Goal: Information Seeking & Learning: Learn about a topic

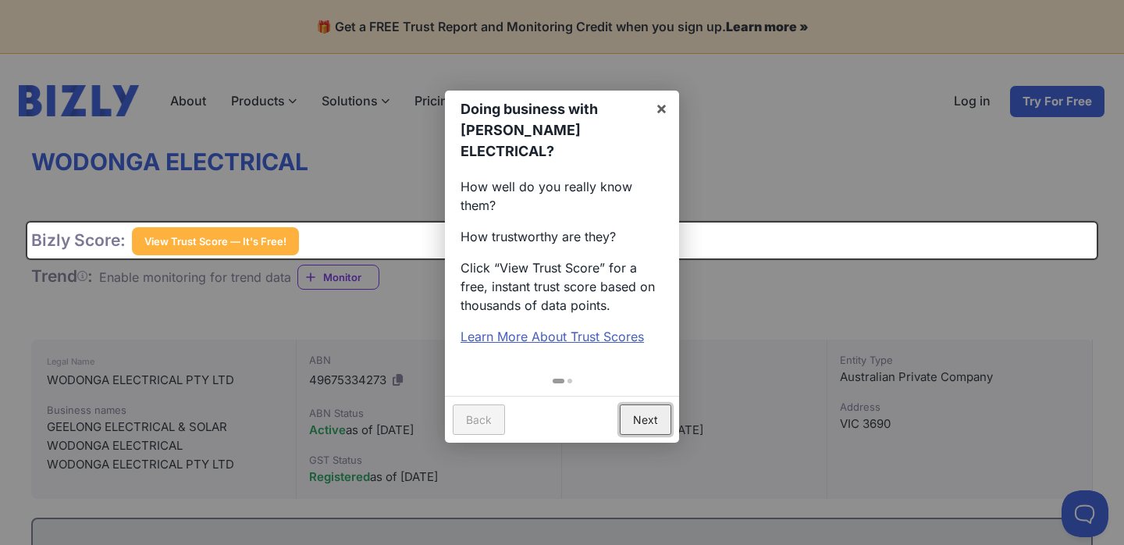
click at [646, 404] on link "Next" at bounding box center [646, 419] width 52 height 30
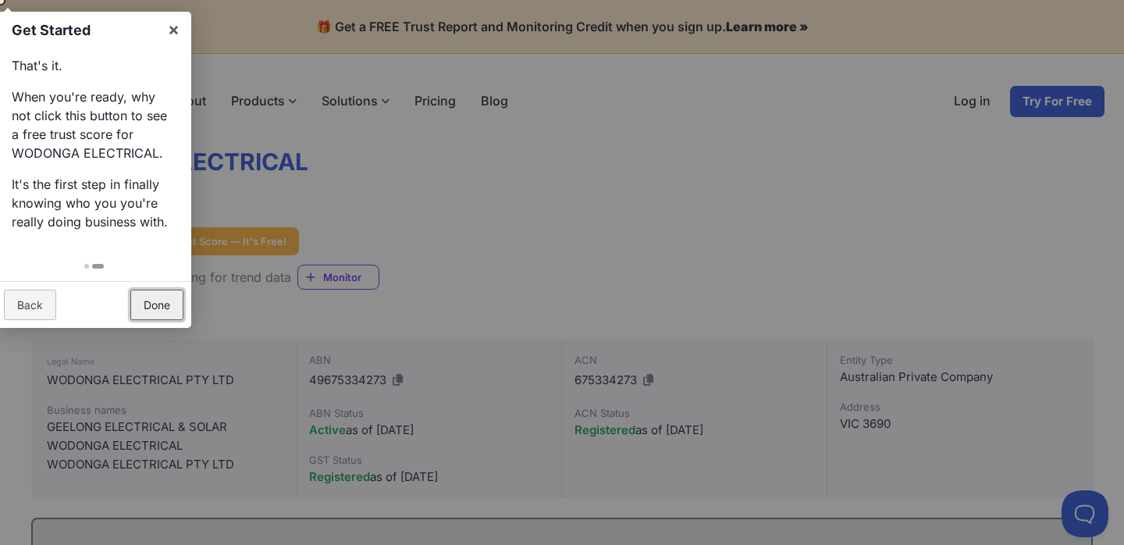
click at [172, 303] on link "Done" at bounding box center [156, 305] width 53 height 30
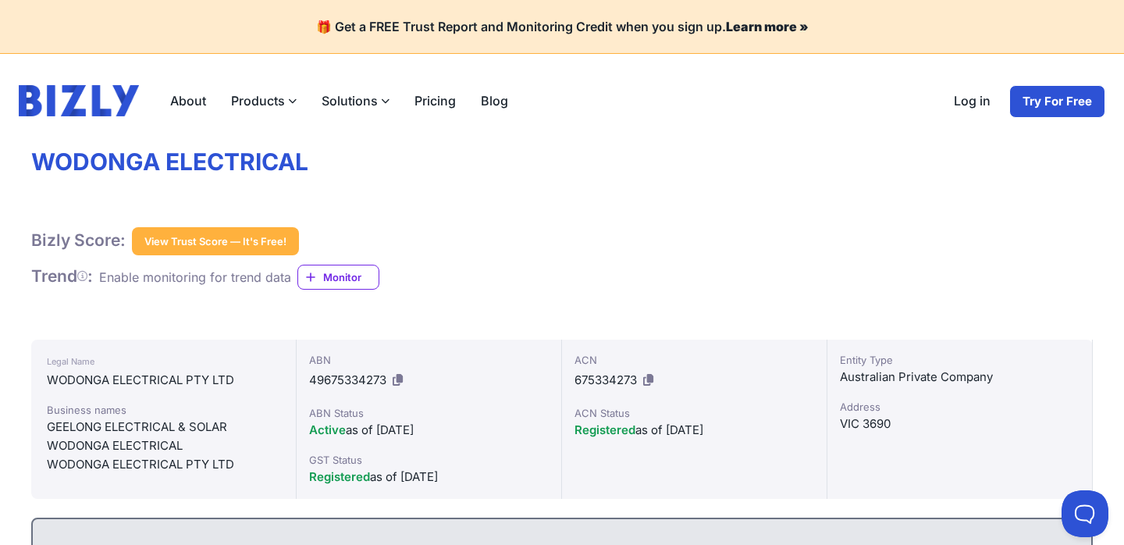
click at [218, 240] on button "View Trust Score — It's Free!" at bounding box center [215, 241] width 167 height 28
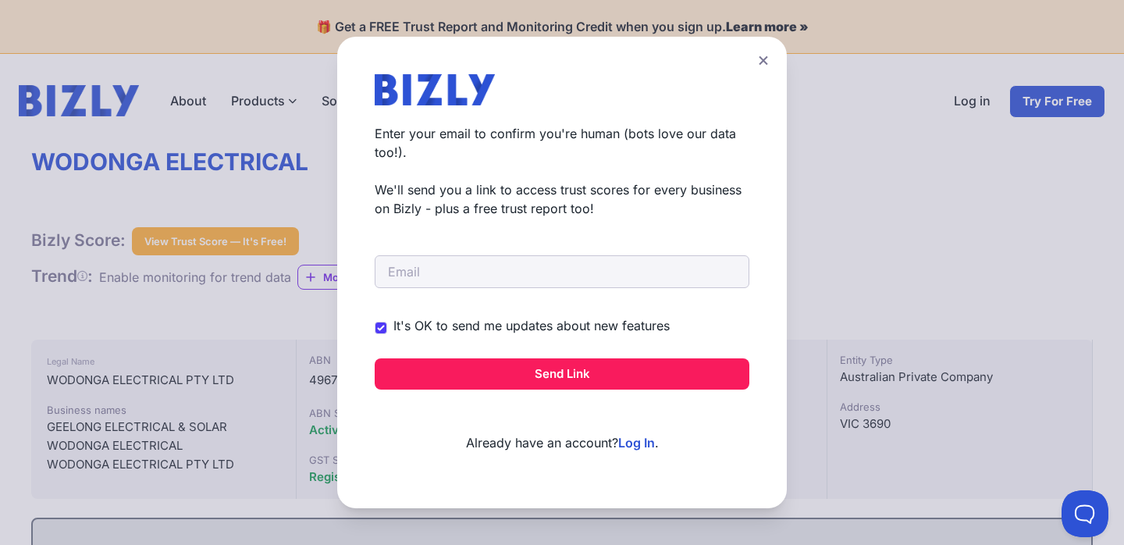
click at [761, 64] on icon at bounding box center [763, 60] width 9 height 10
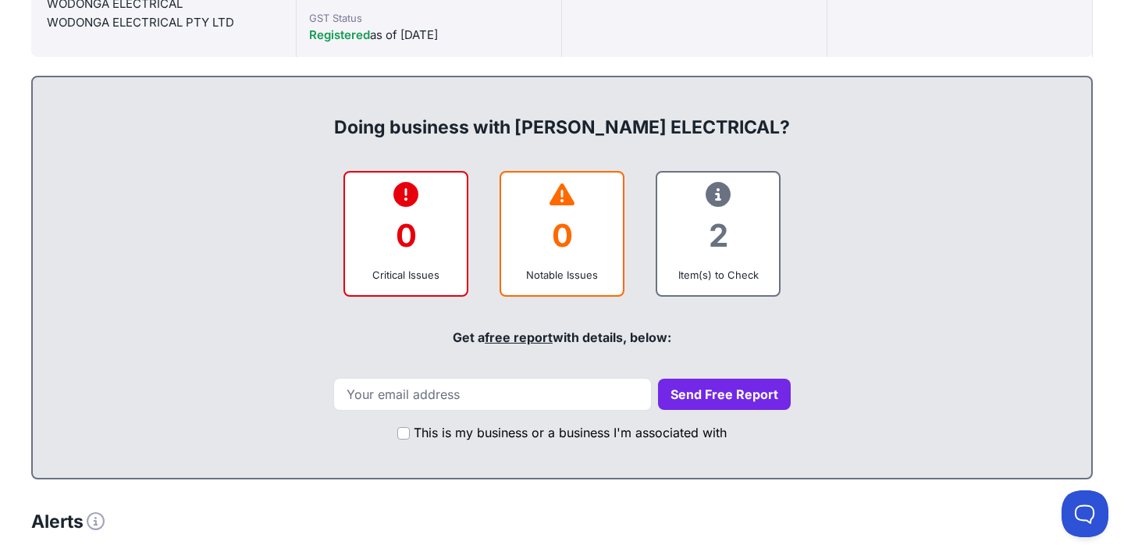
scroll to position [440, 0]
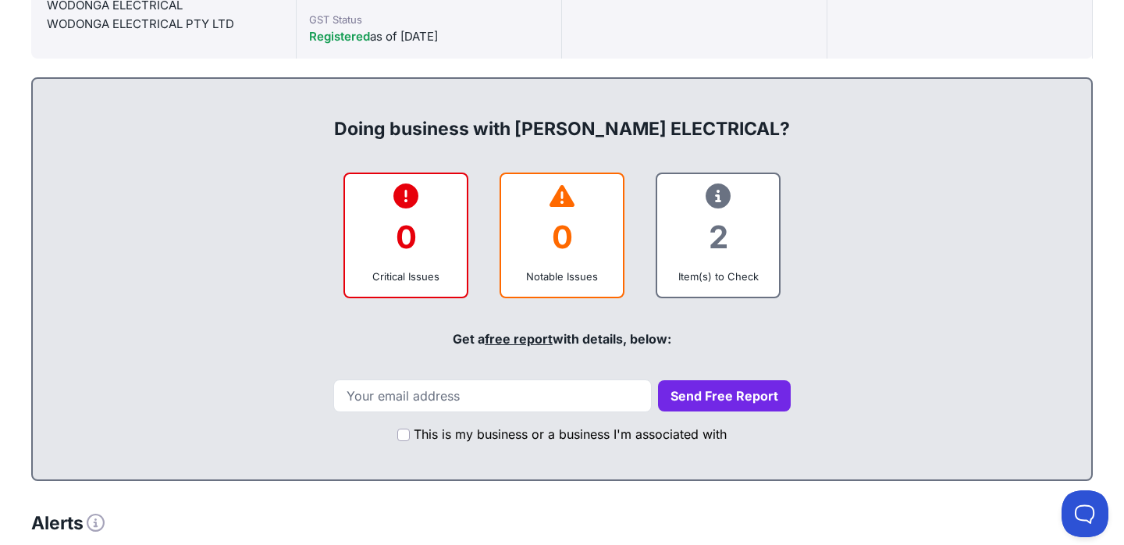
click at [717, 196] on icon at bounding box center [718, 196] width 25 height 1
click at [532, 399] on input "email" at bounding box center [492, 395] width 318 height 33
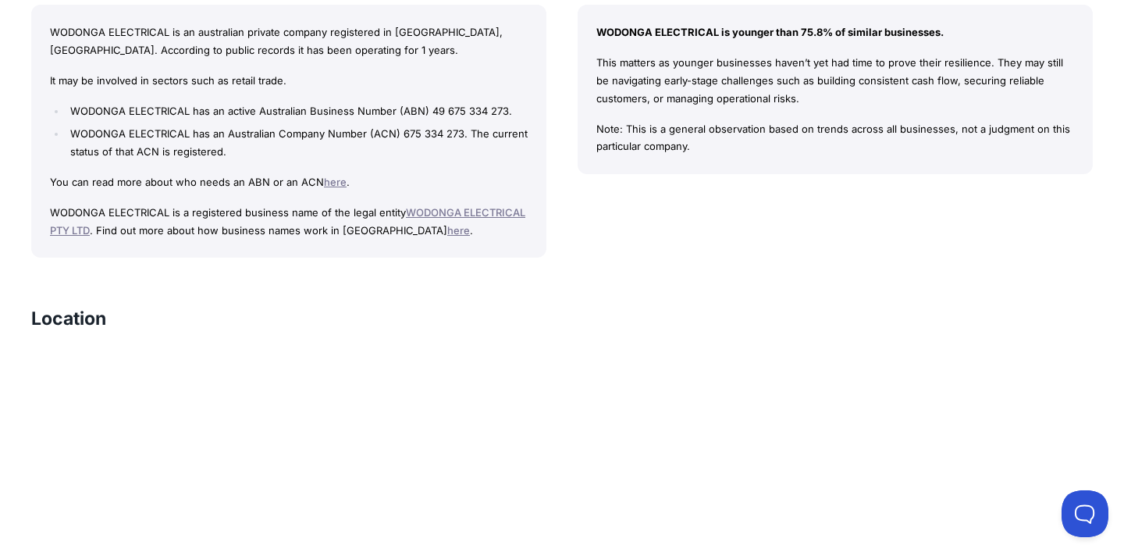
scroll to position [1319, 0]
drag, startPoint x: 226, startPoint y: 129, endPoint x: 466, endPoint y: 127, distance: 240.4
click at [467, 127] on li "WODONGA ELECTRICAL has an Australian Company Number (ACN) 675 334 273. The curr…" at bounding box center [296, 142] width 461 height 36
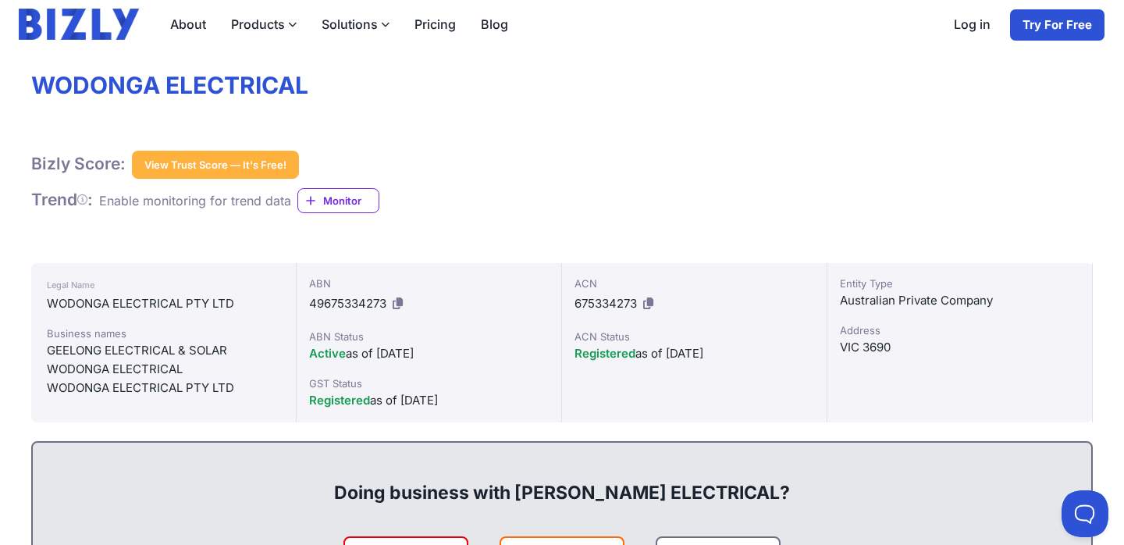
scroll to position [83, 0]
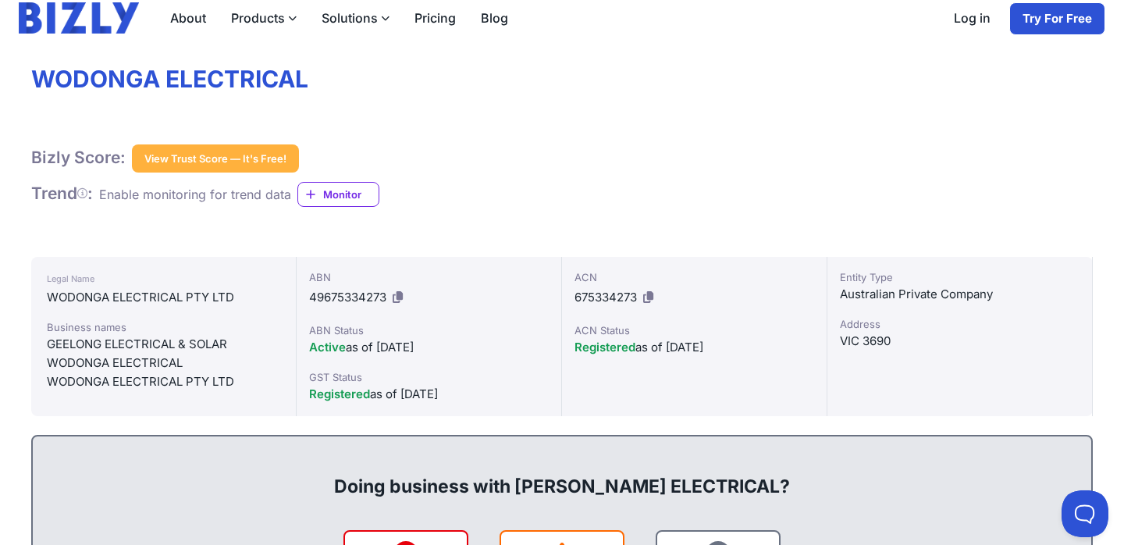
click at [1068, 23] on link "Try For Free" at bounding box center [1057, 18] width 96 height 33
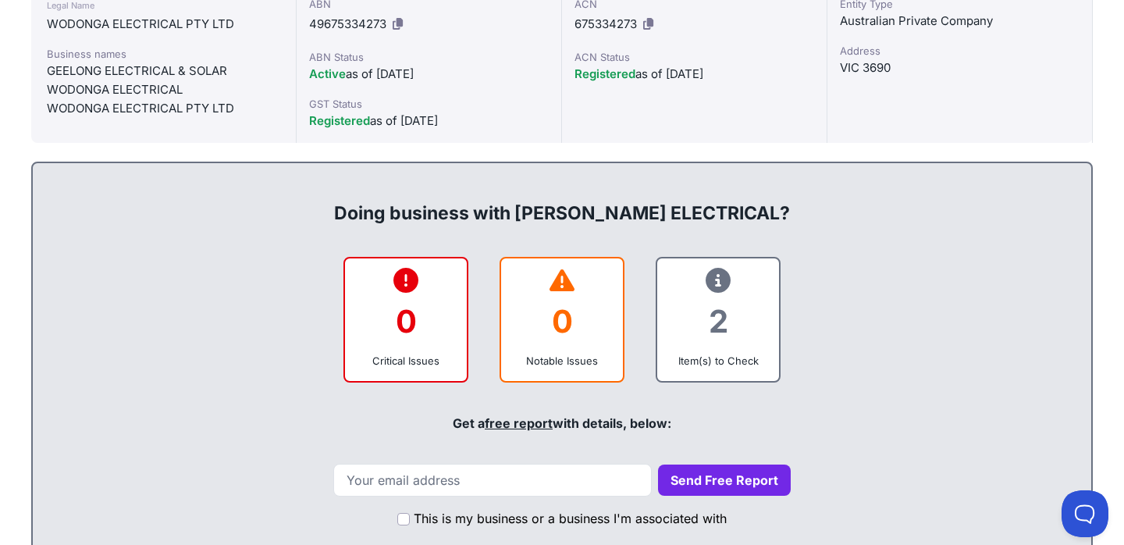
scroll to position [404, 0]
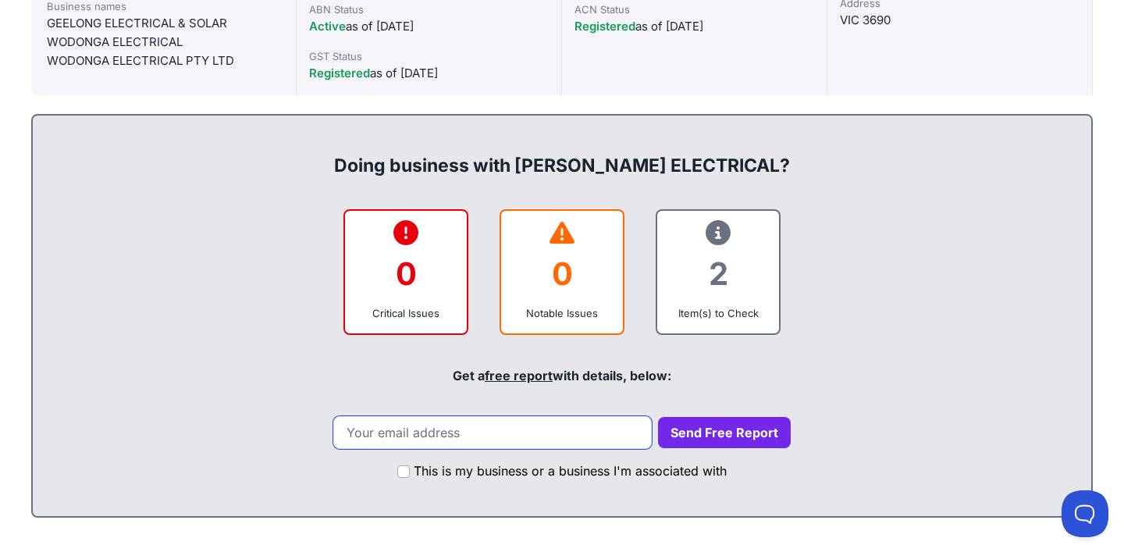
click at [556, 420] on input "email" at bounding box center [492, 432] width 318 height 33
type input "kirsty.moodie@gmail.com"
click at [722, 428] on button "Send Free Report" at bounding box center [724, 432] width 133 height 31
click at [704, 437] on button "Send Free Report" at bounding box center [724, 432] width 133 height 31
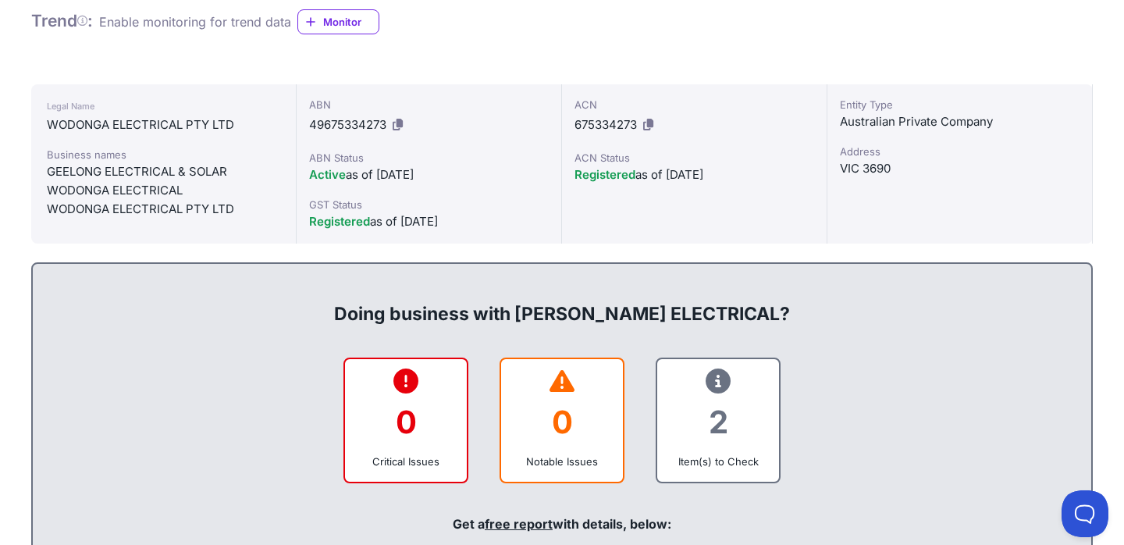
scroll to position [777, 0]
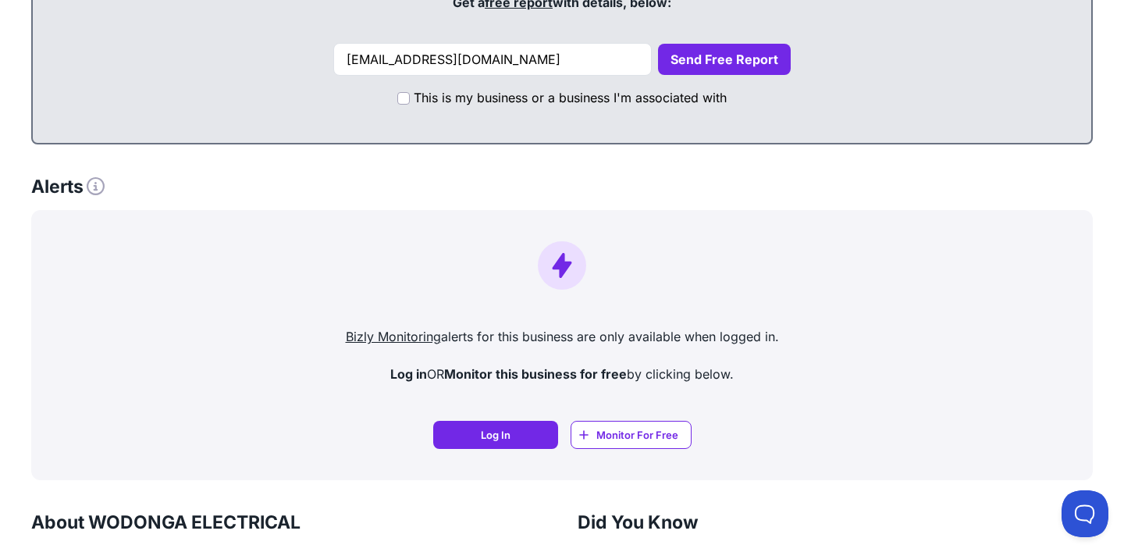
click at [698, 62] on button "Send Free Report" at bounding box center [724, 59] width 133 height 31
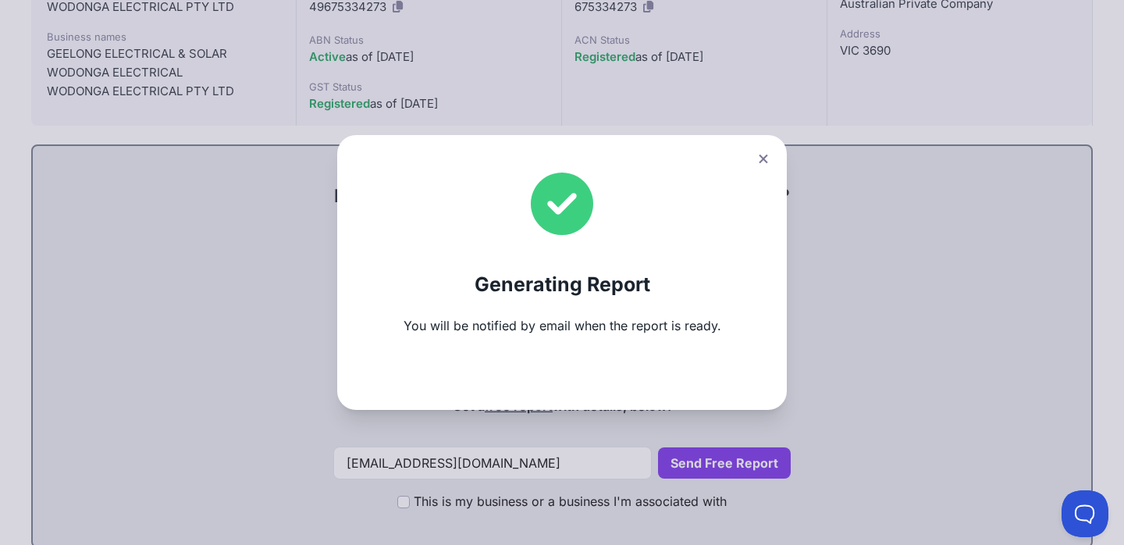
scroll to position [443, 0]
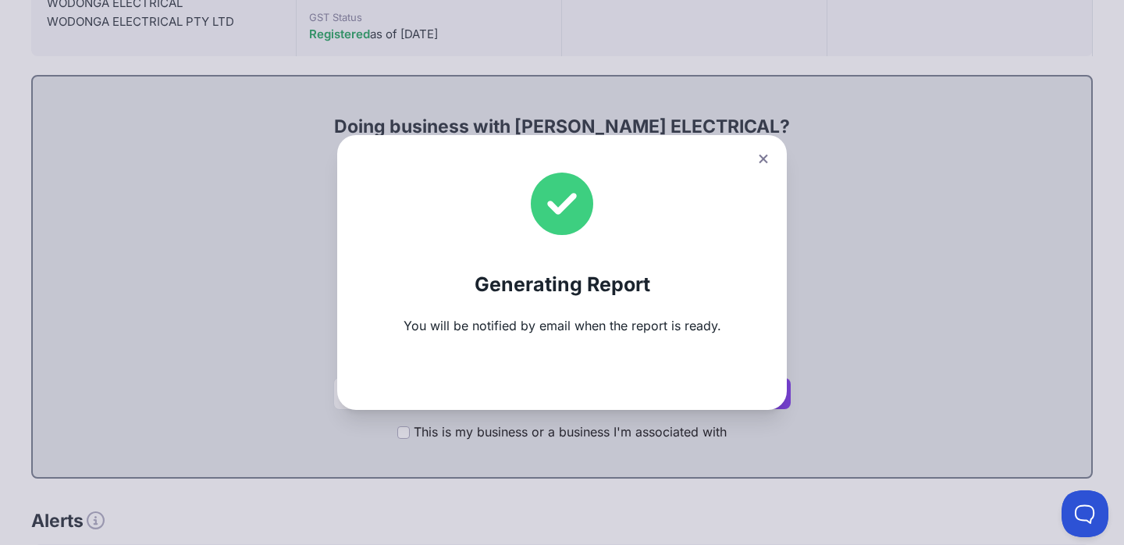
click at [766, 153] on button at bounding box center [763, 159] width 22 height 23
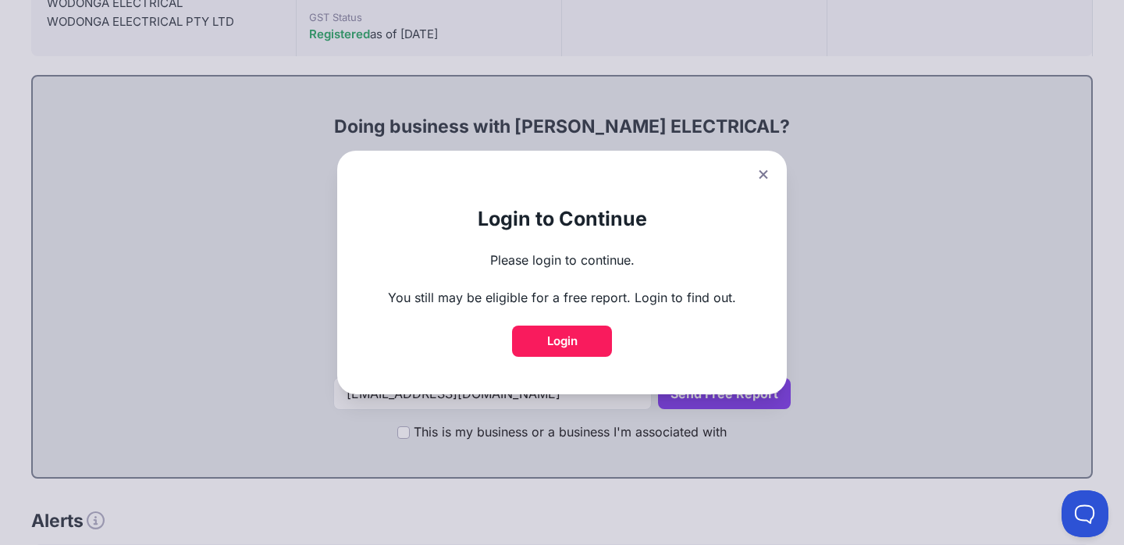
click at [757, 171] on button at bounding box center [763, 174] width 22 height 23
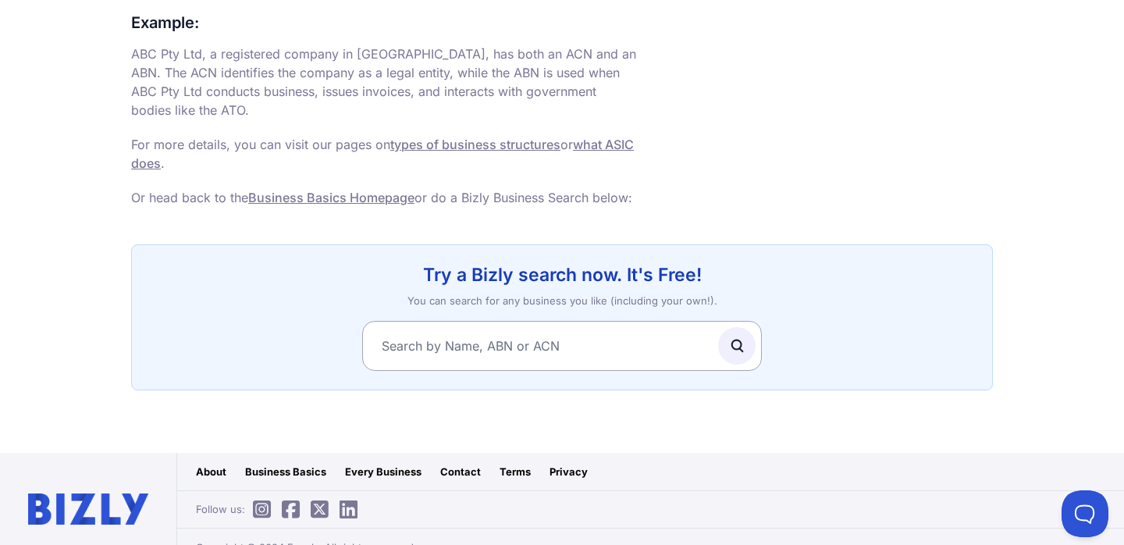
scroll to position [1179, 0]
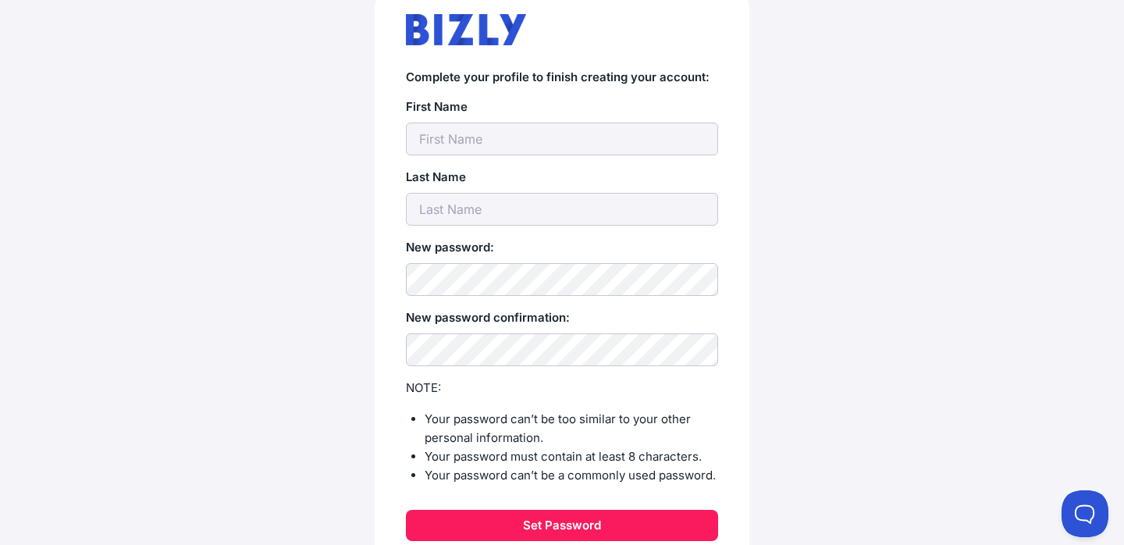
scroll to position [165, 0]
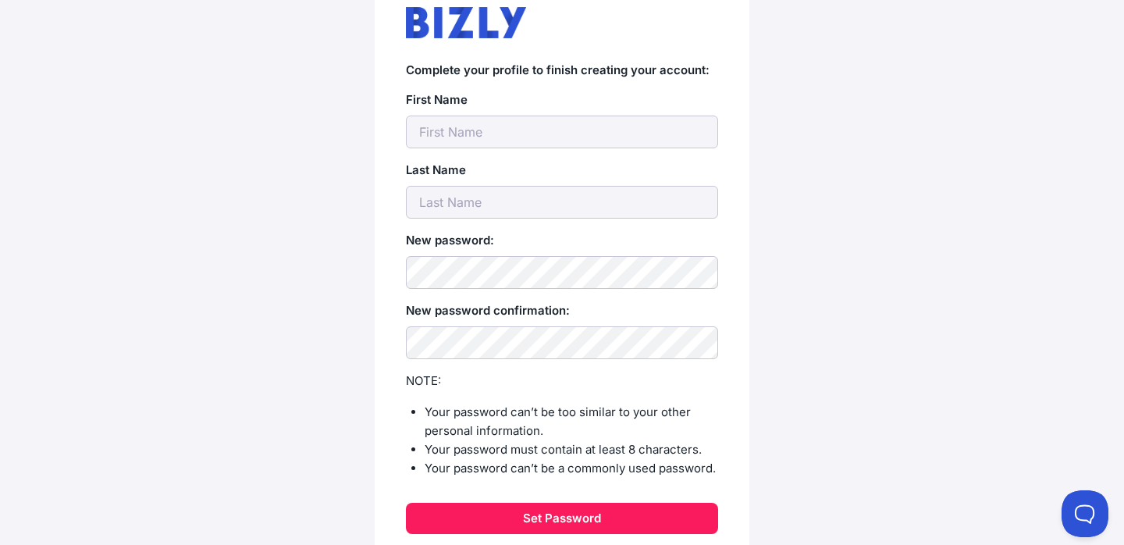
type input "s"
type input "S"
type input "User"
click at [526, 215] on input "text" at bounding box center [562, 202] width 312 height 33
click at [475, 204] on input "31892" at bounding box center [562, 202] width 312 height 33
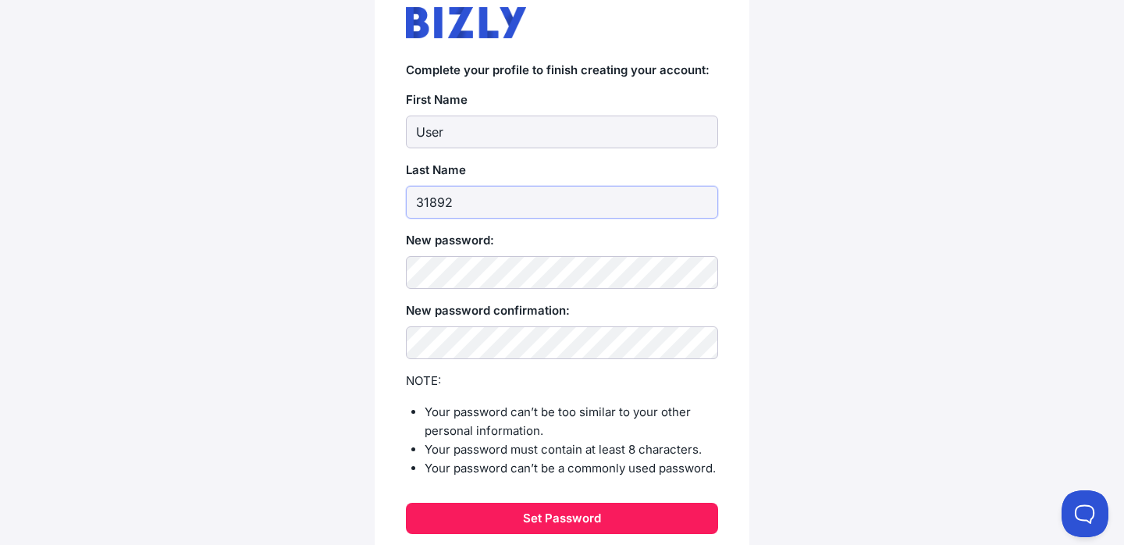
click at [475, 204] on input "31892" at bounding box center [562, 202] width 312 height 33
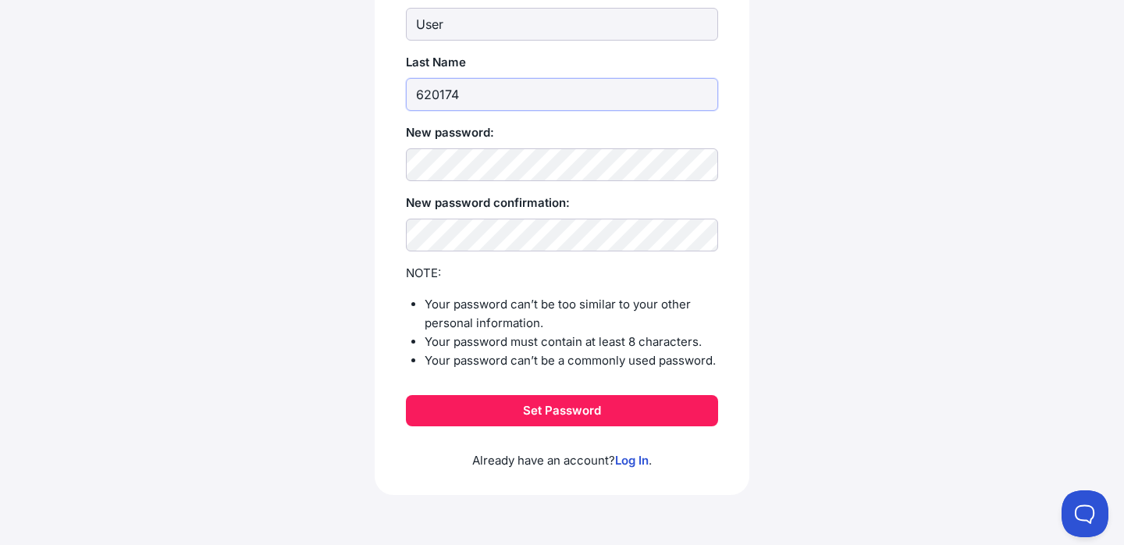
scroll to position [272, 0]
type input "620174"
click at [547, 414] on button "Set Password" at bounding box center [562, 411] width 312 height 31
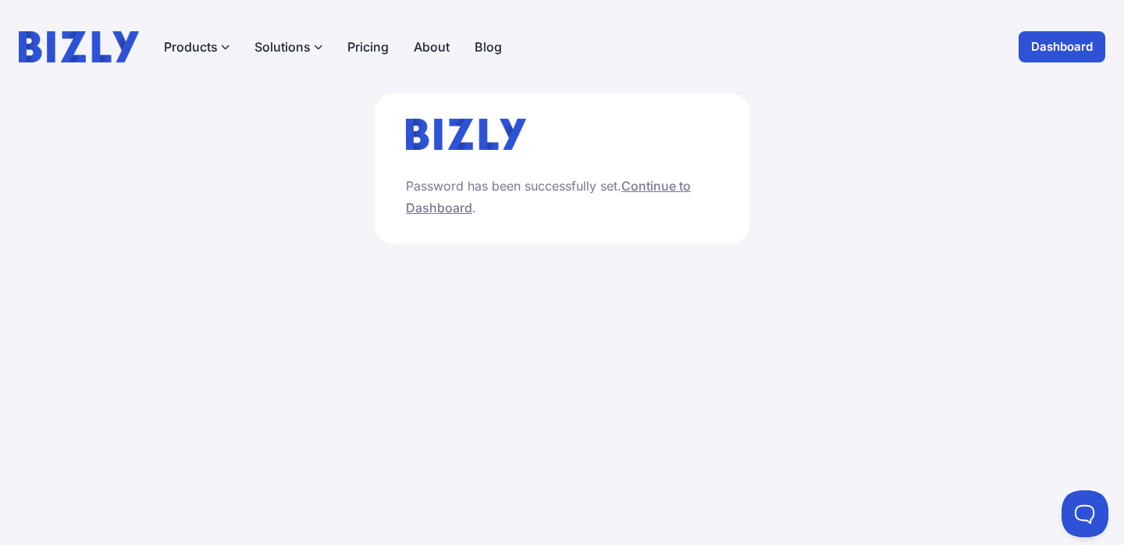
click at [665, 191] on link "Continue to Dashboard" at bounding box center [548, 196] width 285 height 37
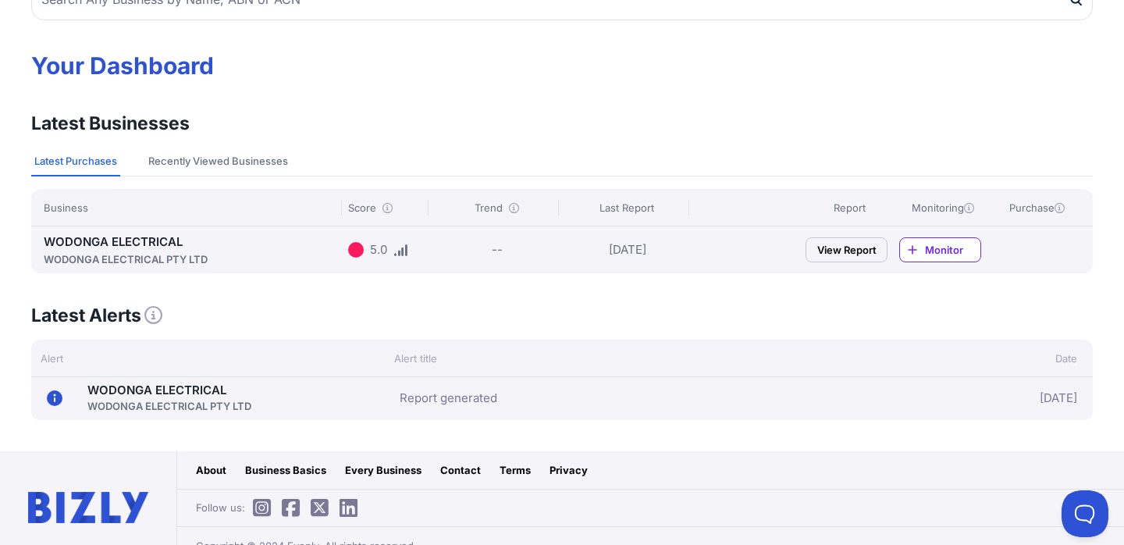
scroll to position [101, 0]
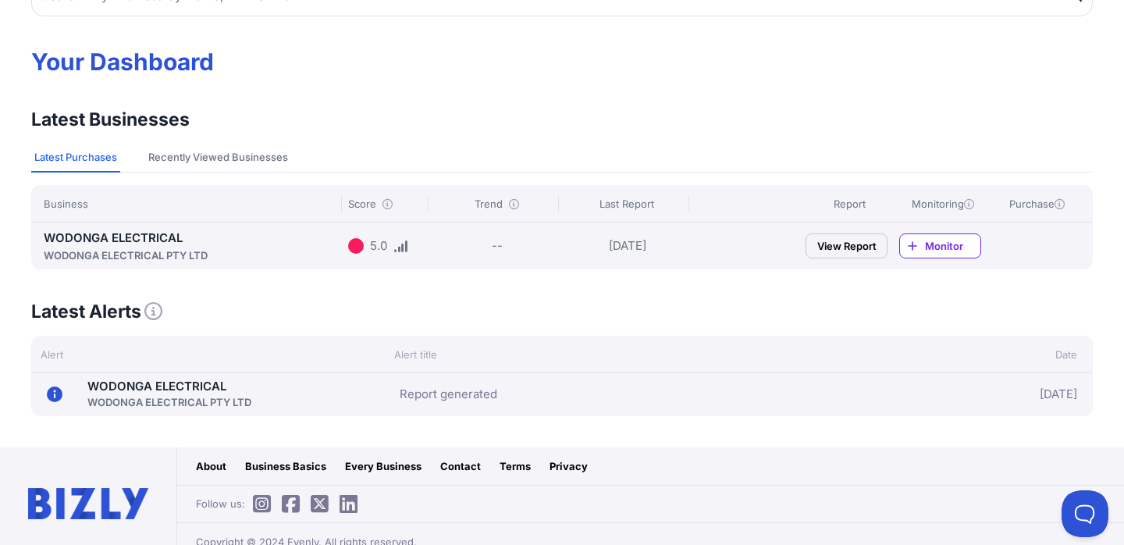
click at [387, 202] on icon at bounding box center [387, 204] width 10 height 10
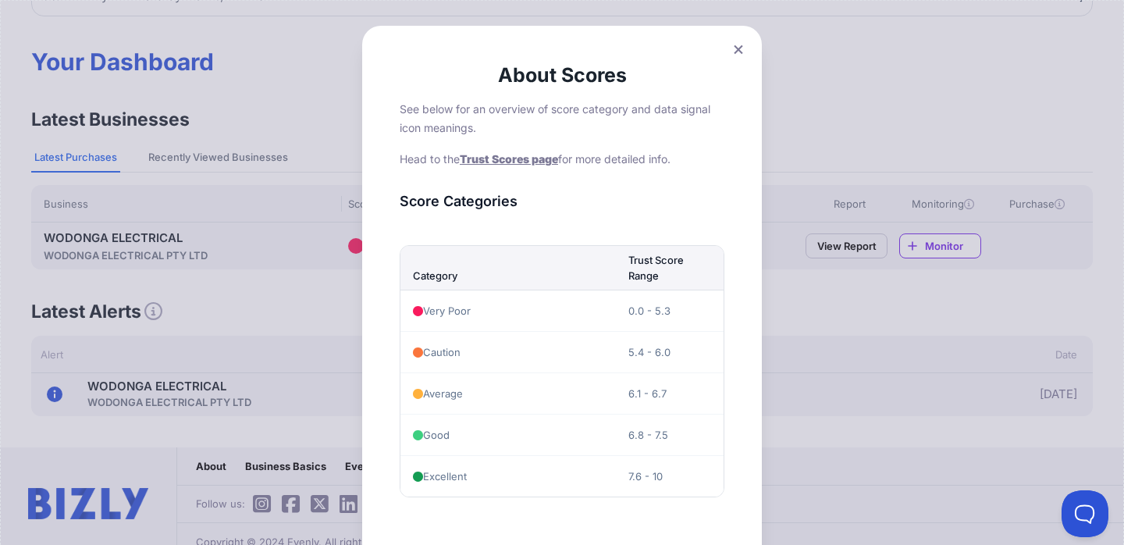
click at [734, 52] on icon at bounding box center [738, 49] width 9 height 10
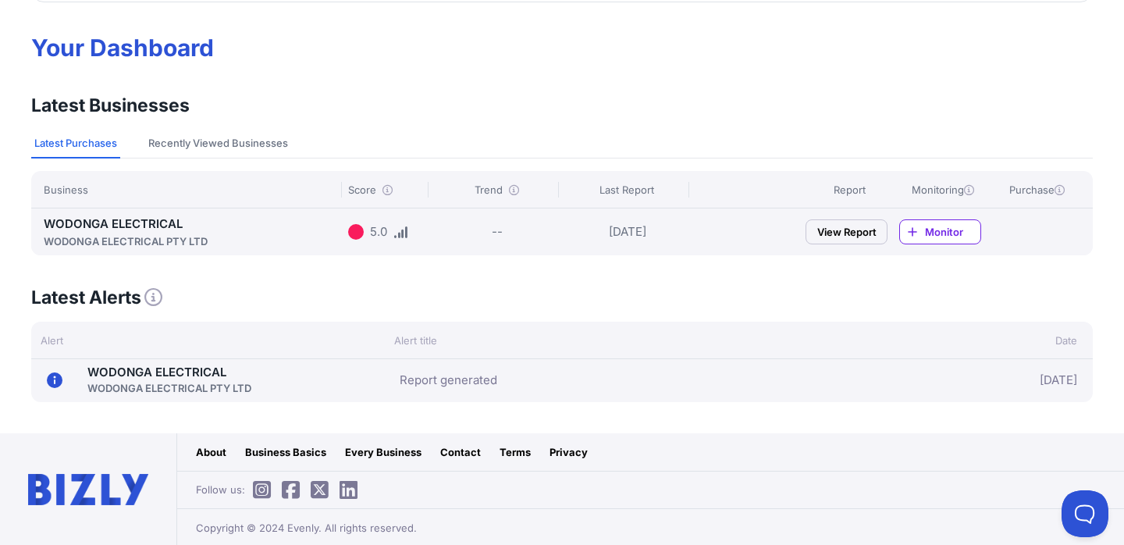
scroll to position [114, 0]
drag, startPoint x: 597, startPoint y: 232, endPoint x: 663, endPoint y: 233, distance: 65.6
click at [663, 233] on div "13/10/25" at bounding box center [627, 232] width 124 height 34
click at [848, 234] on link "View Report" at bounding box center [846, 232] width 82 height 25
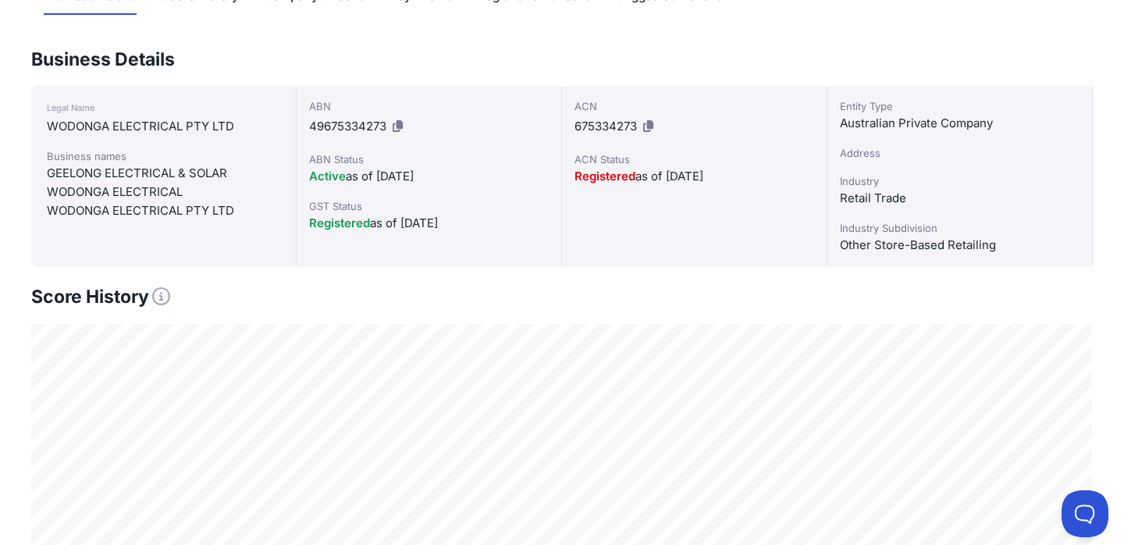
scroll to position [101, 0]
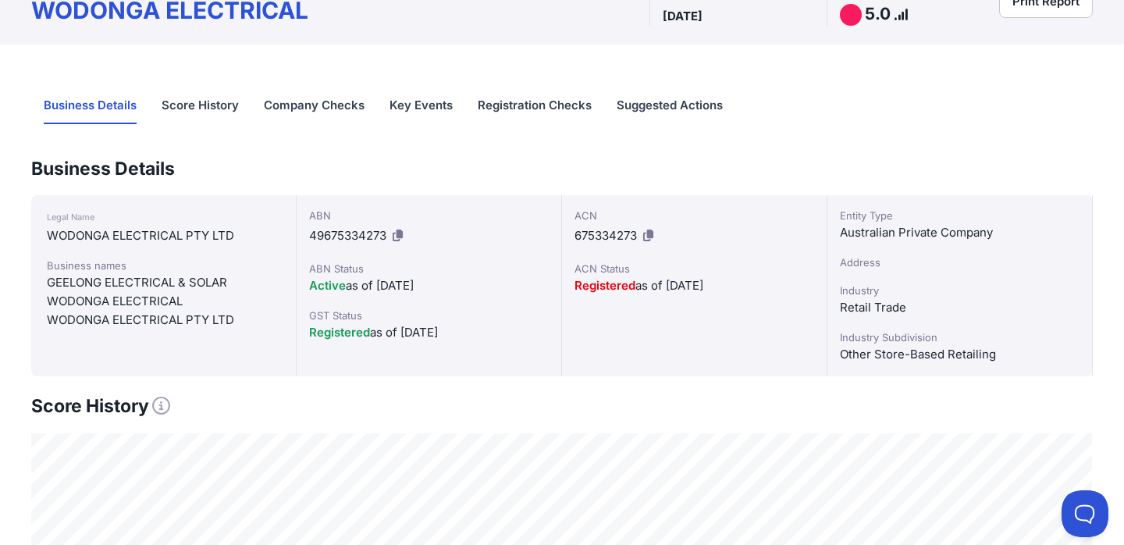
click at [215, 101] on link "Score History" at bounding box center [200, 106] width 77 height 36
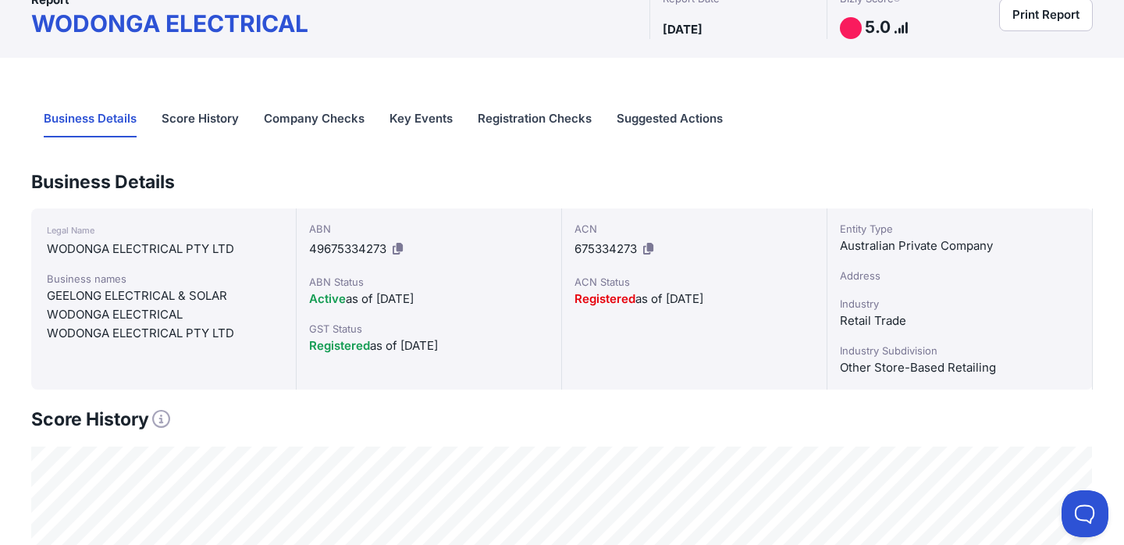
scroll to position [19, 0]
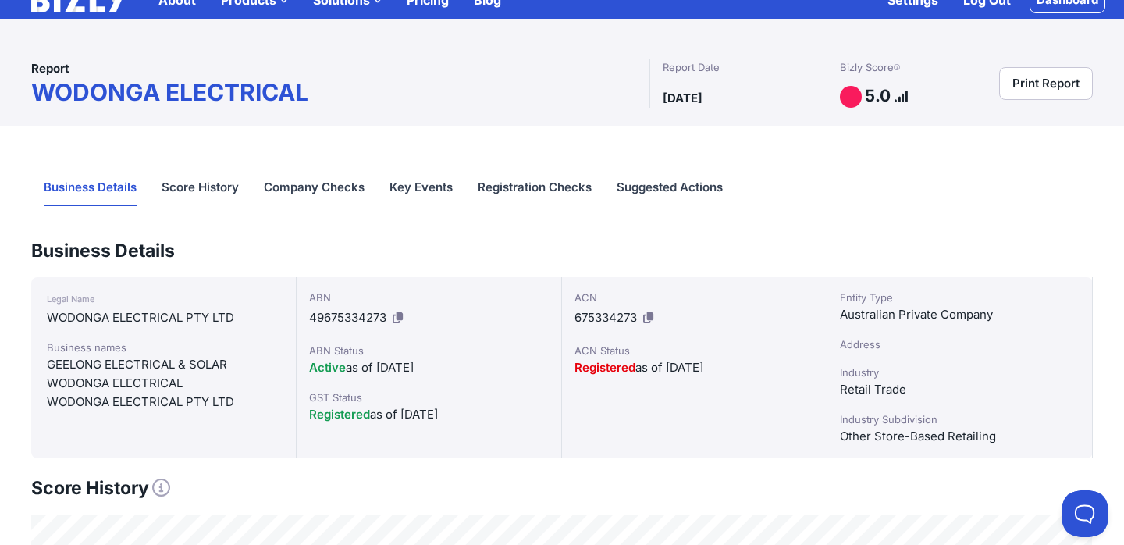
click at [229, 188] on link "Score History" at bounding box center [200, 188] width 77 height 36
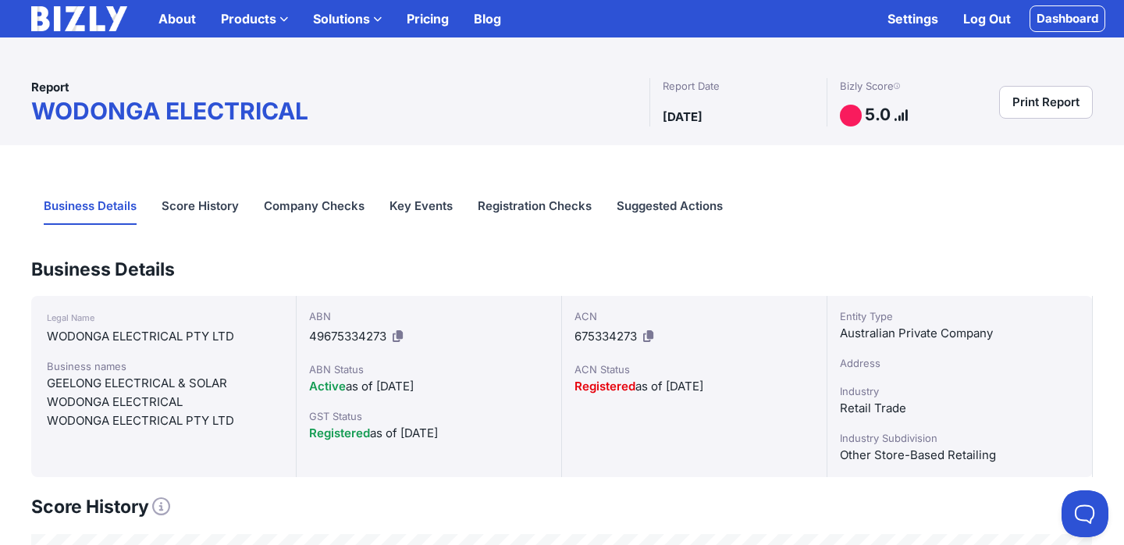
scroll to position [0, 0]
click at [341, 201] on link "Company Checks" at bounding box center [314, 207] width 101 height 36
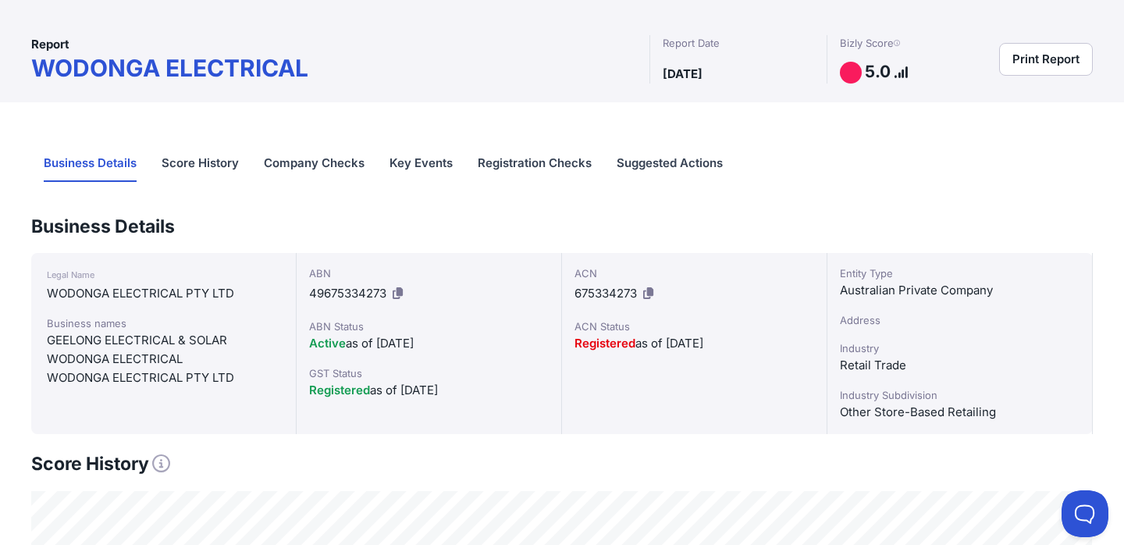
click at [451, 165] on link "Key Events" at bounding box center [420, 164] width 63 height 36
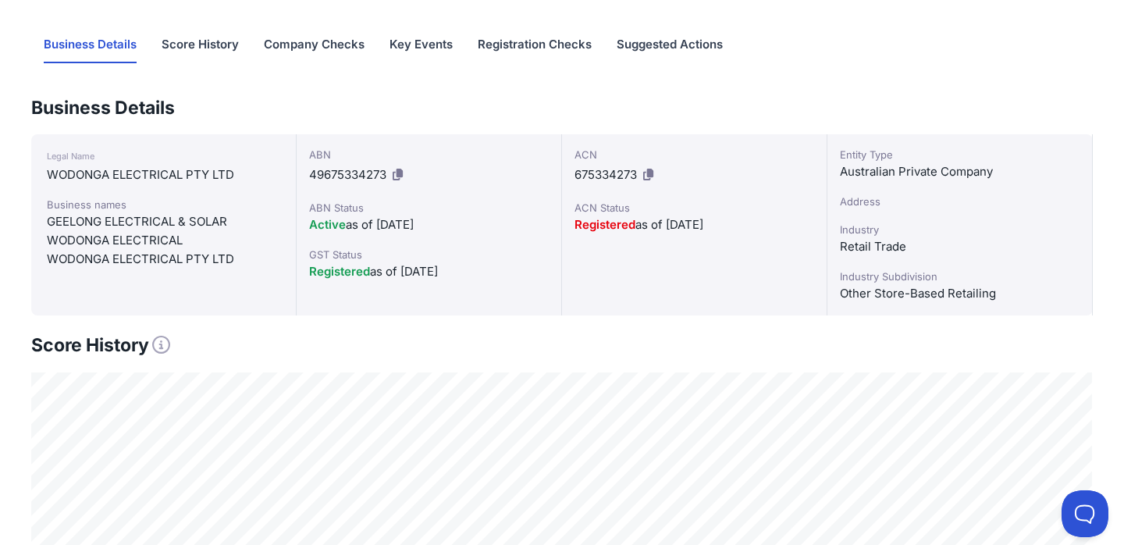
click at [564, 161] on div "ACN 675334273 ACN Status Registered as of 16/6/2025" at bounding box center [694, 224] width 265 height 181
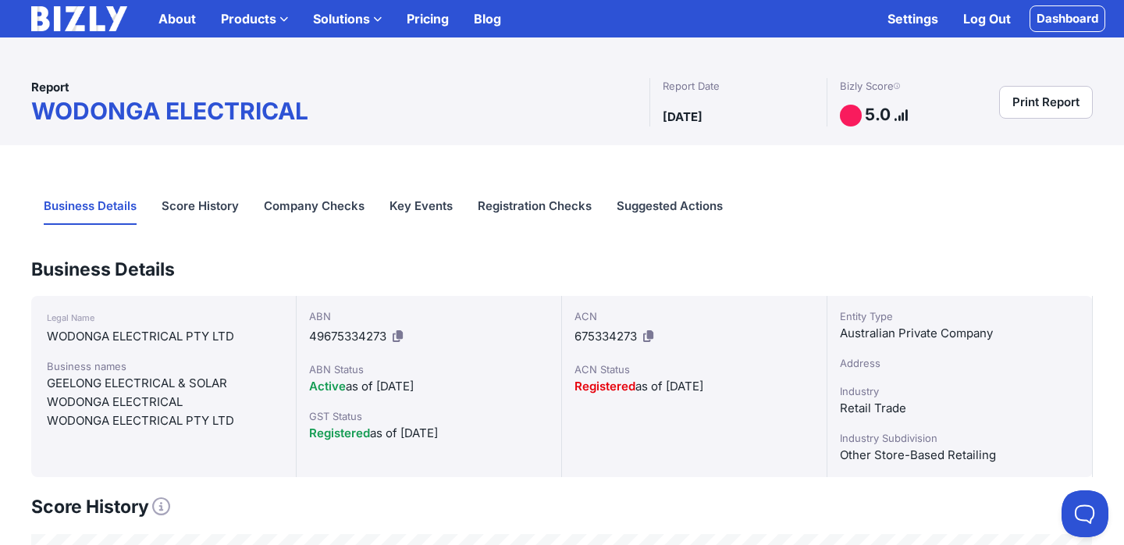
click at [572, 203] on link "Registration Checks" at bounding box center [535, 207] width 114 height 36
click at [678, 200] on link "Suggested Actions" at bounding box center [670, 207] width 106 height 36
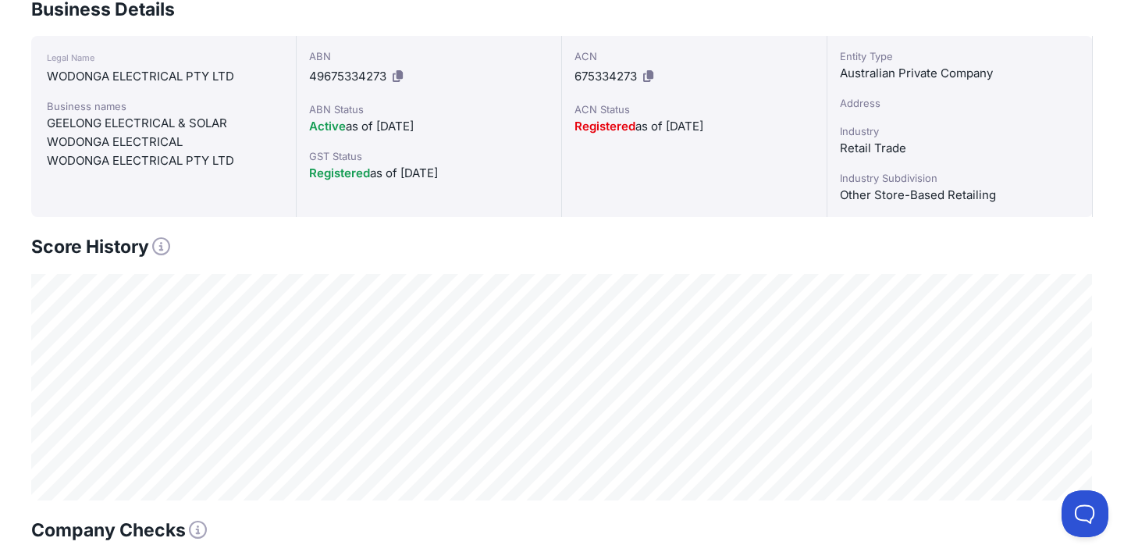
scroll to position [308, 0]
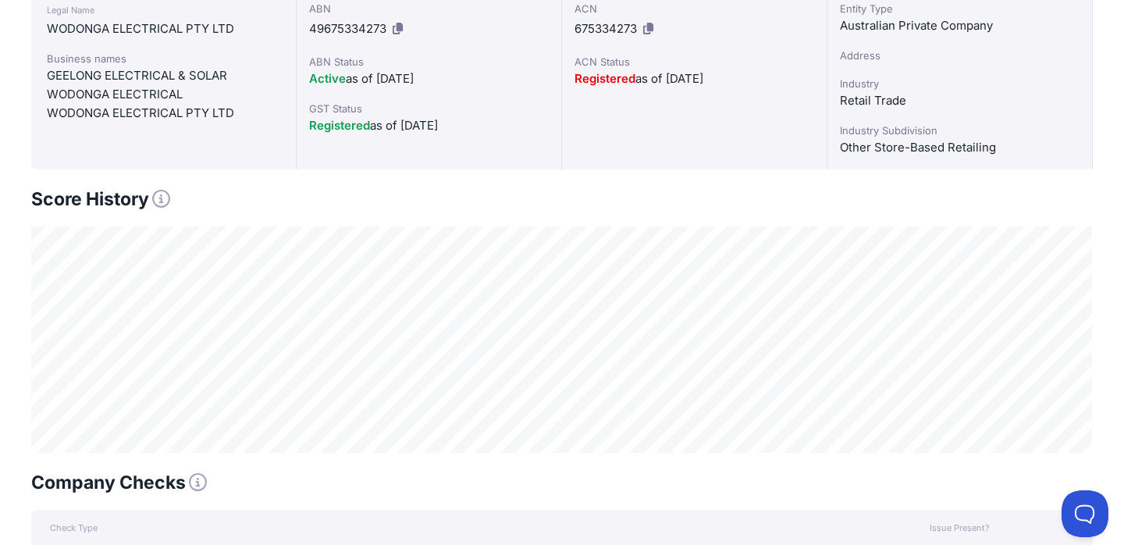
click at [163, 196] on icon at bounding box center [161, 199] width 18 height 18
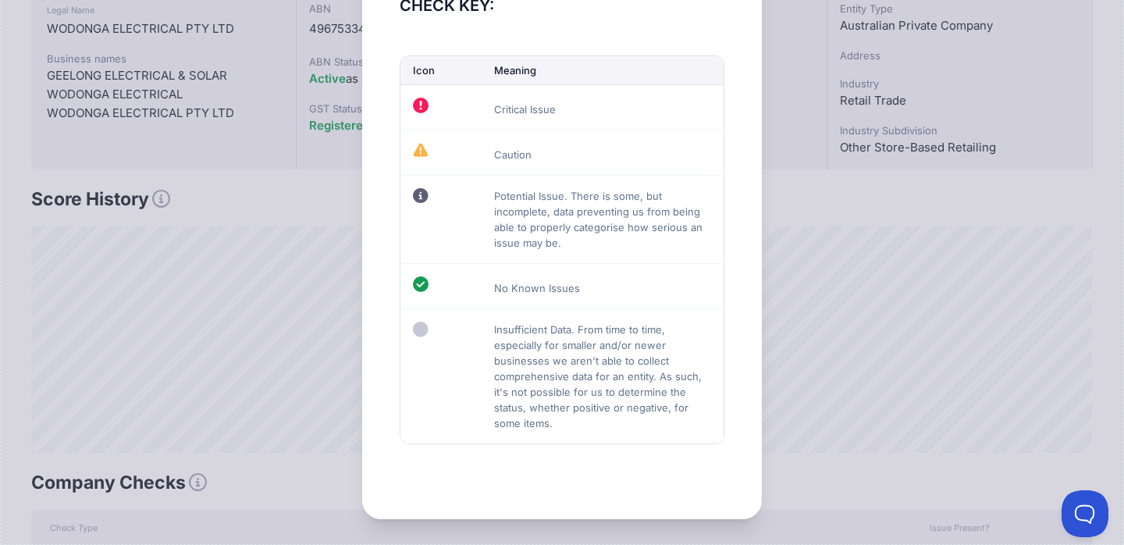
scroll to position [224, 0]
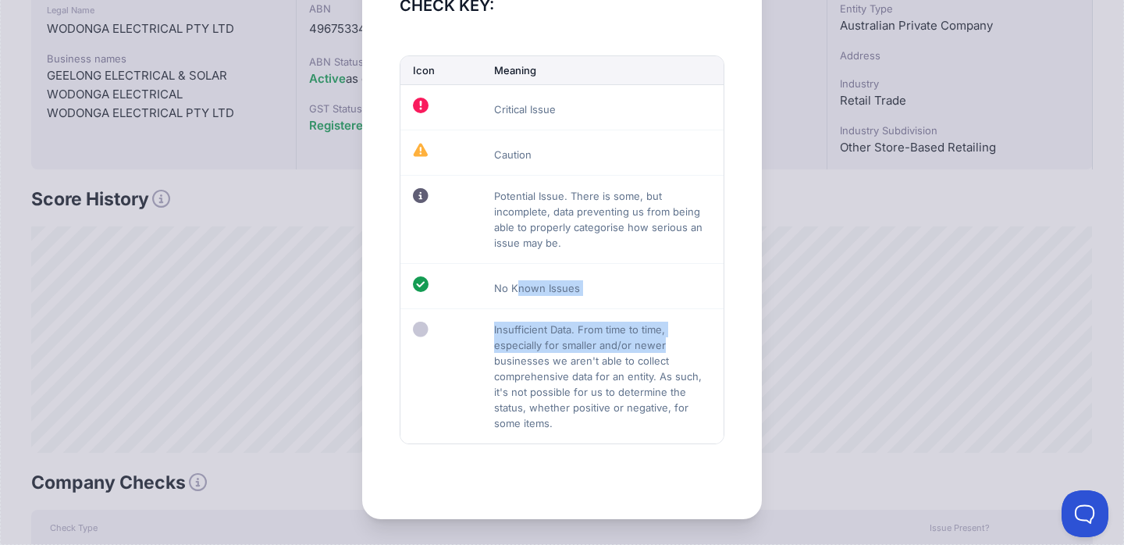
drag, startPoint x: 517, startPoint y: 279, endPoint x: 705, endPoint y: 345, distance: 198.7
click at [706, 344] on tbody "Critical Issue Caution Potential Issue. There is some, but incomplete, data pre…" at bounding box center [561, 263] width 323 height 359
click at [668, 344] on td "Insufficient Data. From time to time, especially for smaller and/or newer busin…" at bounding box center [603, 375] width 243 height 135
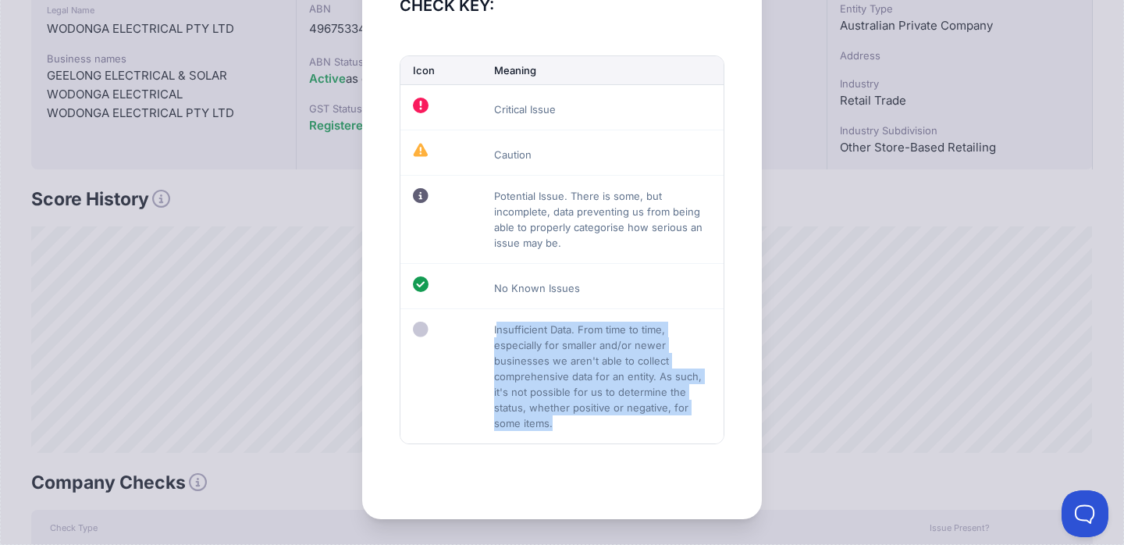
drag, startPoint x: 496, startPoint y: 332, endPoint x: 702, endPoint y: 430, distance: 227.3
click at [703, 430] on td "Insufficient Data. From time to time, especially for smaller and/or newer busin…" at bounding box center [603, 375] width 243 height 135
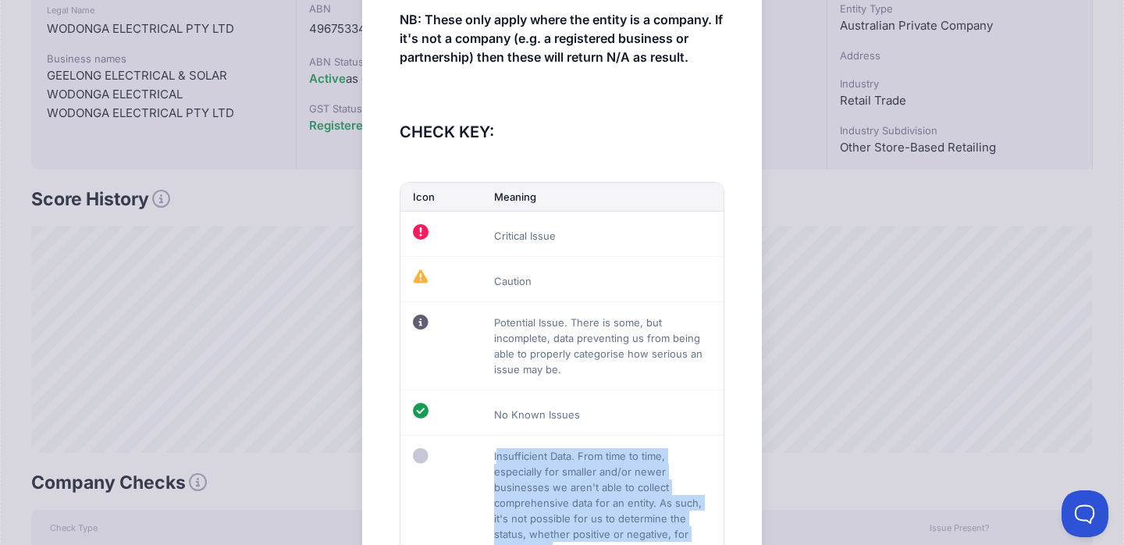
scroll to position [106, 0]
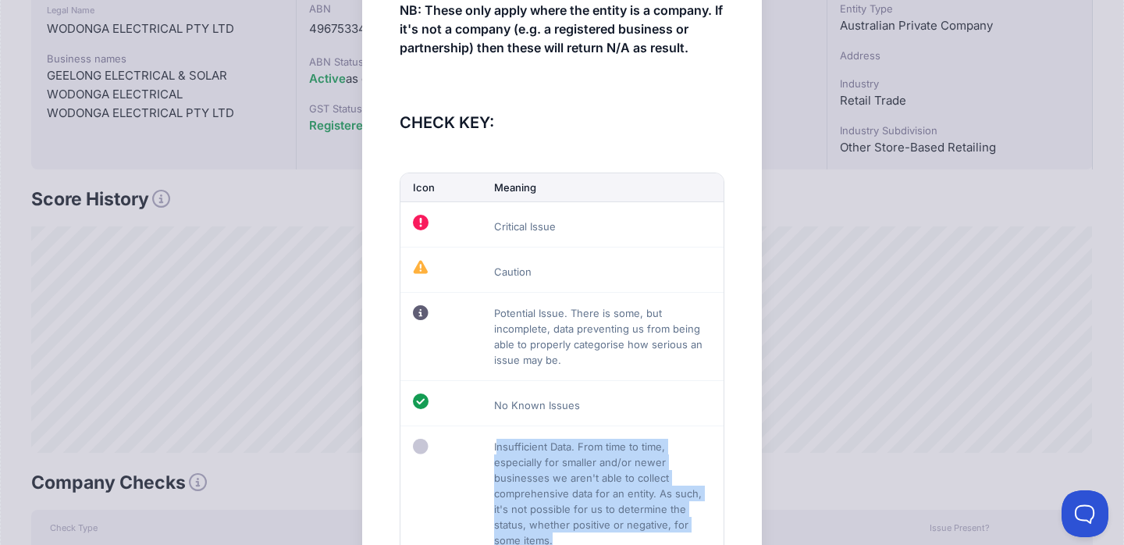
click at [672, 320] on td "Potential Issue. There is some, but incomplete, data preventing us from being a…" at bounding box center [603, 336] width 243 height 88
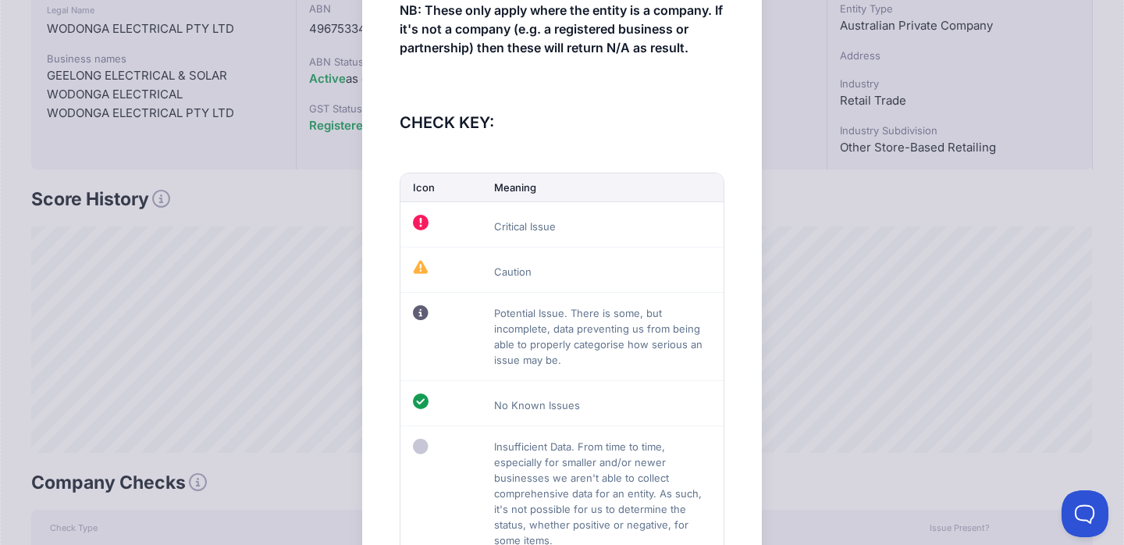
click at [672, 320] on td "Potential Issue. There is some, but incomplete, data preventing us from being a…" at bounding box center [603, 336] width 243 height 88
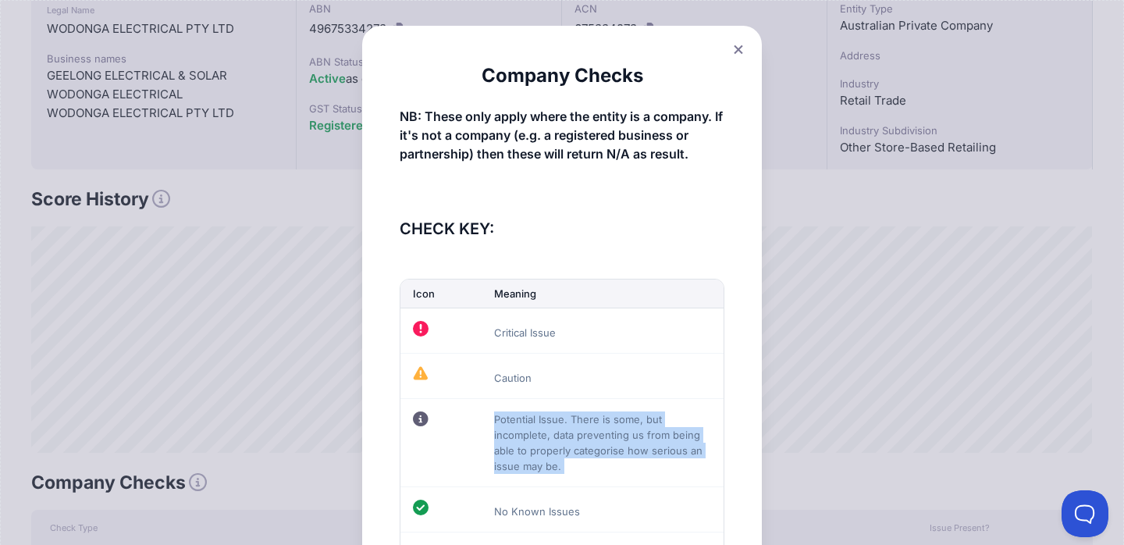
scroll to position [0, 0]
click at [741, 46] on icon at bounding box center [738, 49] width 9 height 10
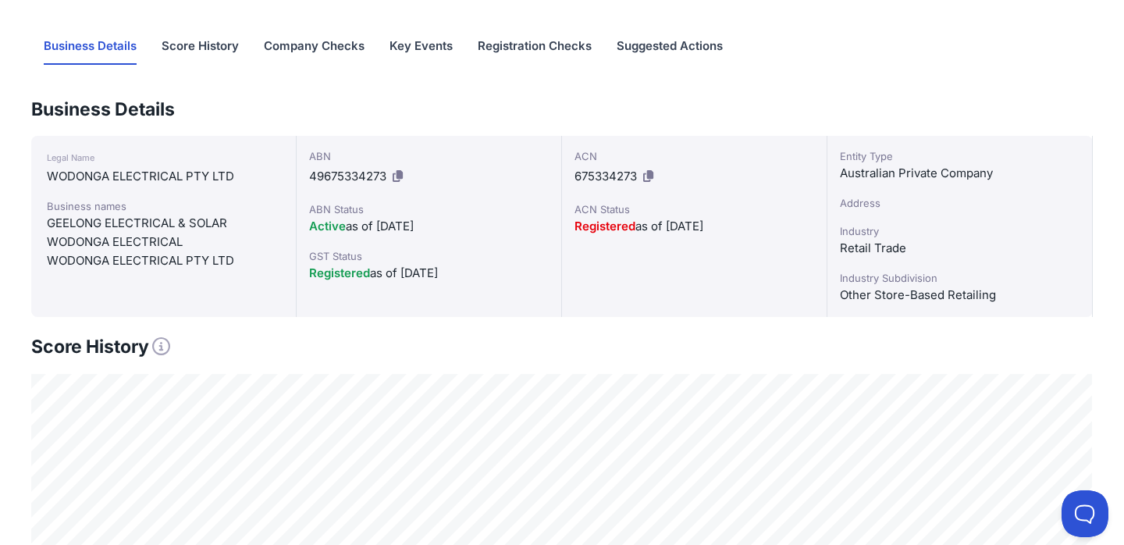
scroll to position [113, 0]
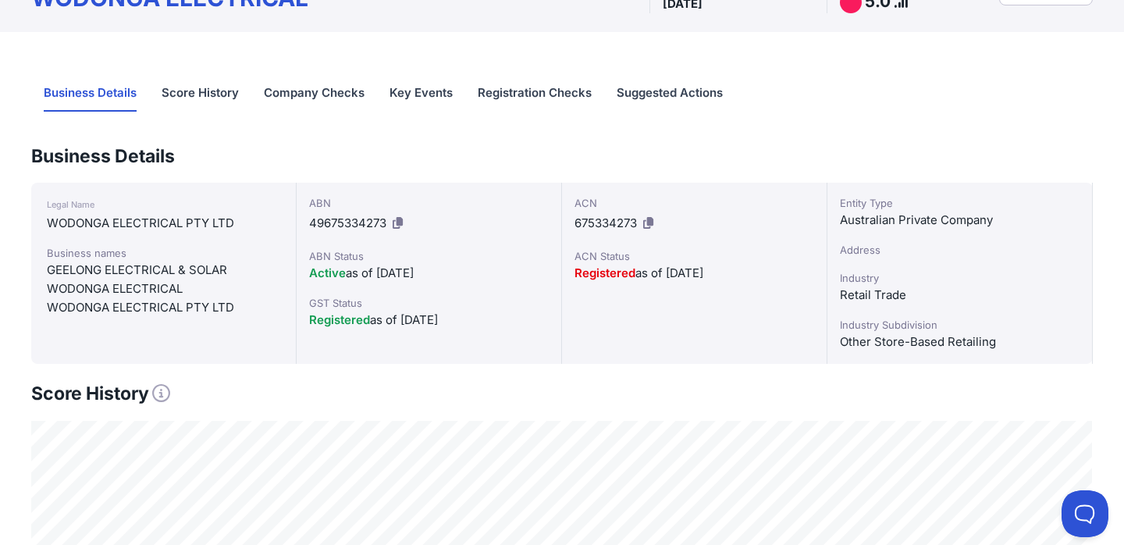
click at [617, 274] on span "Registered" at bounding box center [604, 272] width 61 height 15
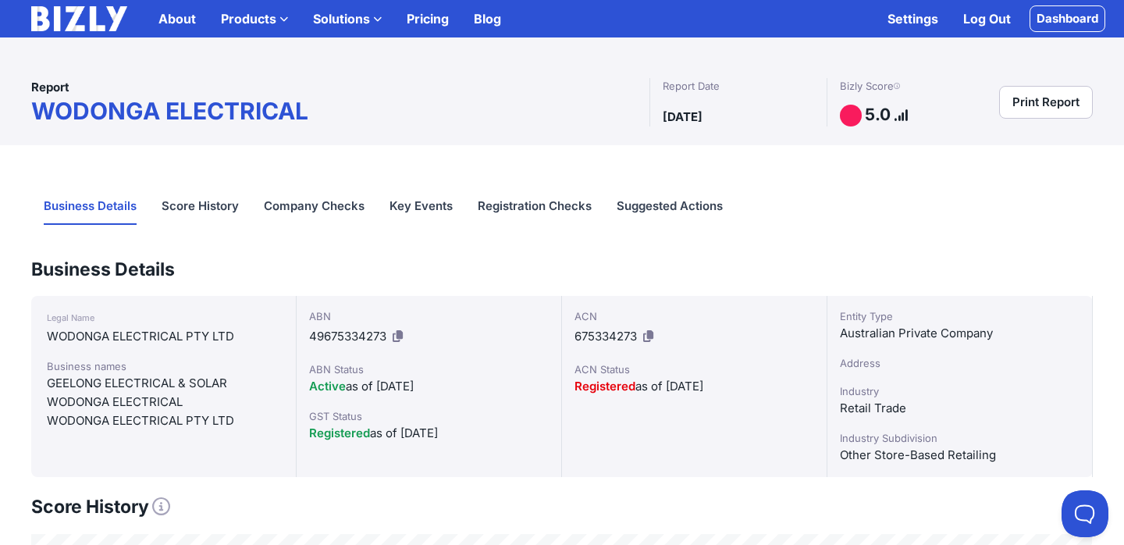
scroll to position [0, 0]
click at [862, 116] on div "5.0" at bounding box center [874, 116] width 69 height 22
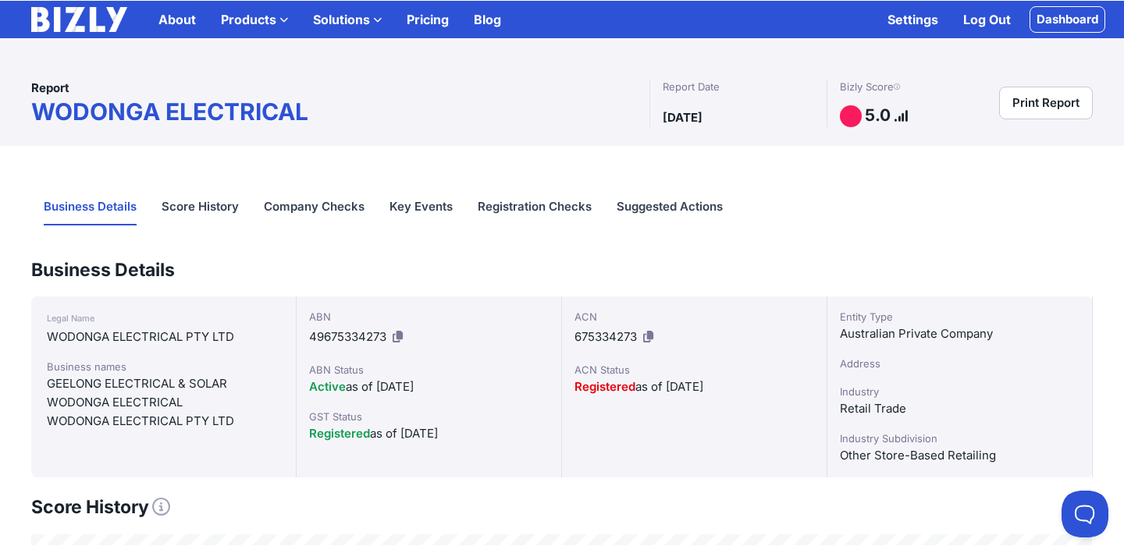
scroll to position [2, 0]
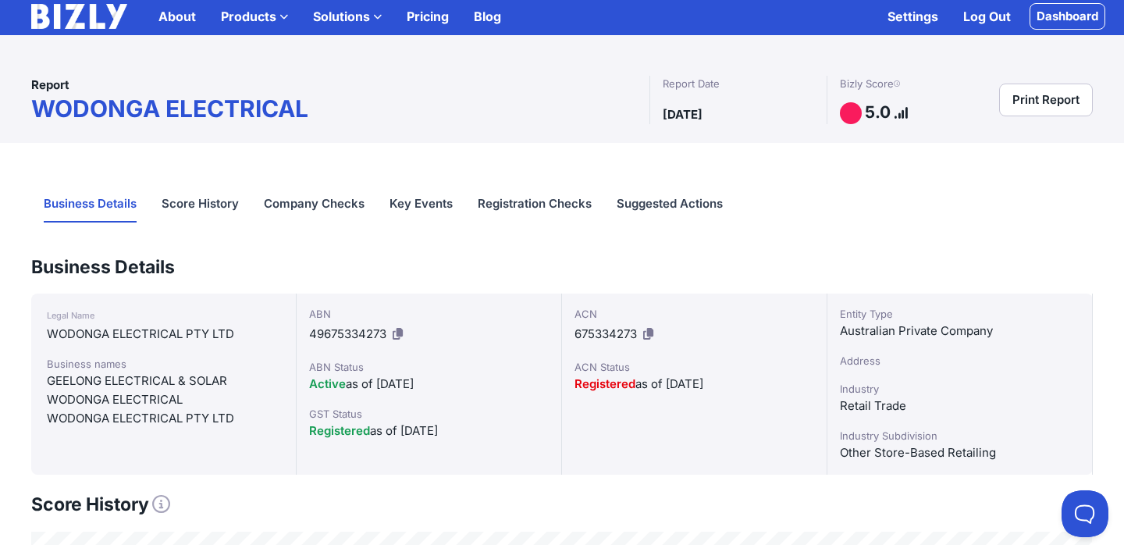
click at [898, 84] on icon at bounding box center [897, 84] width 6 height 1
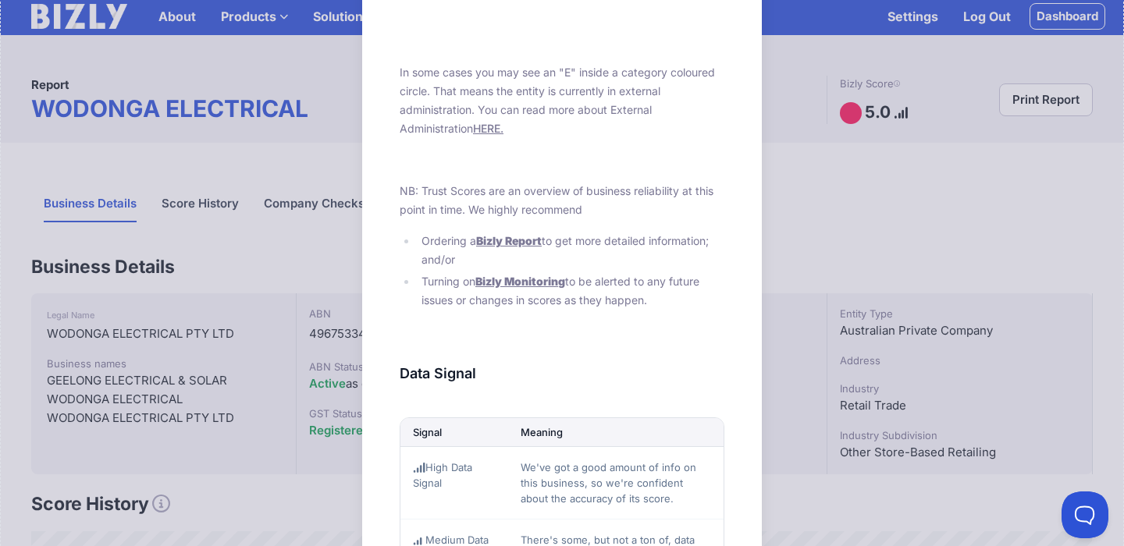
scroll to position [507, 0]
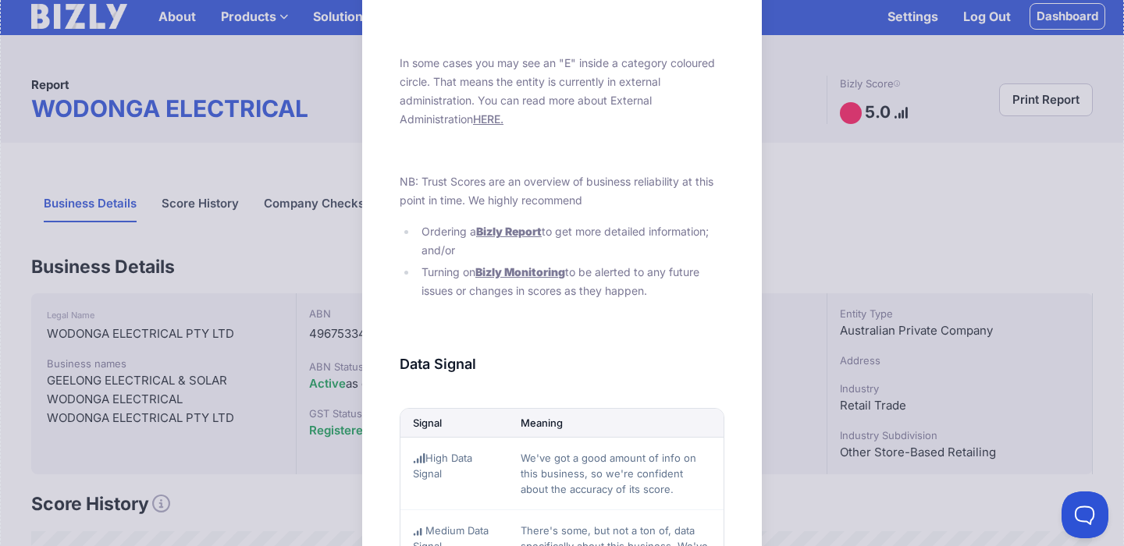
click at [514, 232] on span "Bizly Report" at bounding box center [509, 231] width 66 height 13
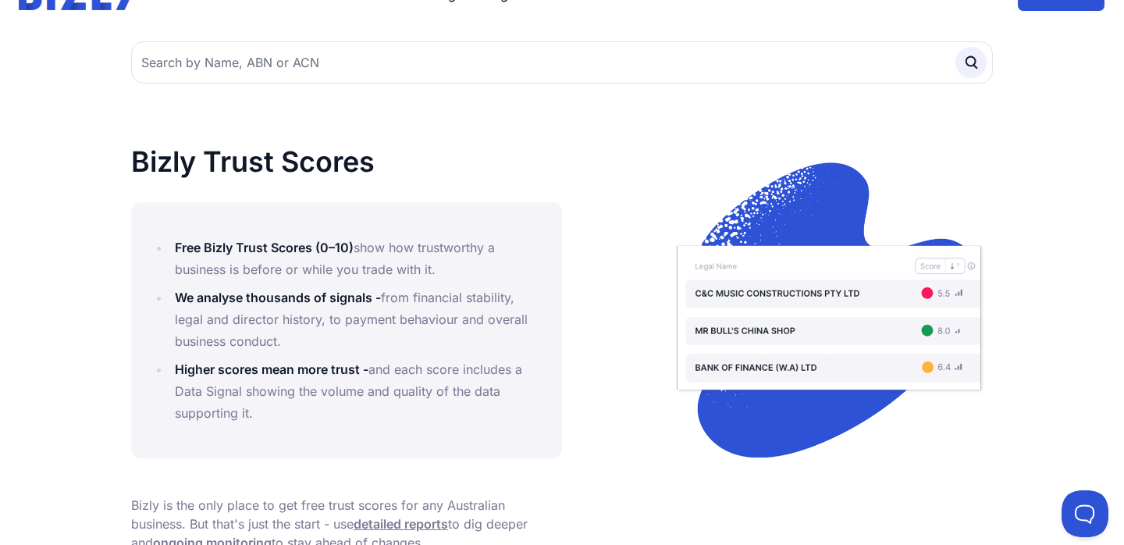
scroll to position [63, 0]
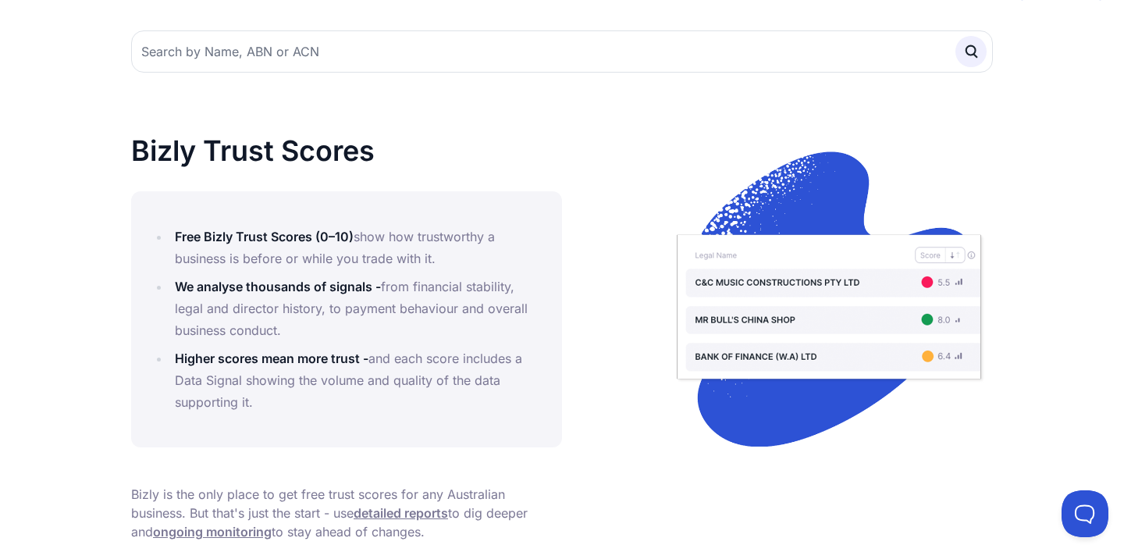
click at [330, 248] on li "Free Bizly Trust Scores (0–10) show how trustworthy a business is before or whi…" at bounding box center [356, 248] width 373 height 44
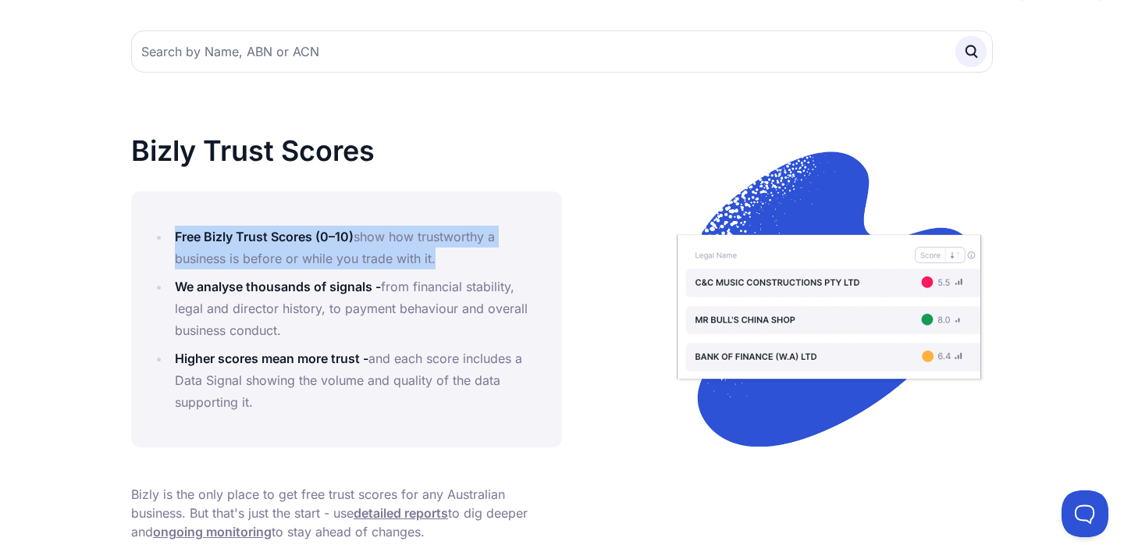
click at [330, 248] on li "Free Bizly Trust Scores (0–10) show how trustworthy a business is before or whi…" at bounding box center [356, 248] width 373 height 44
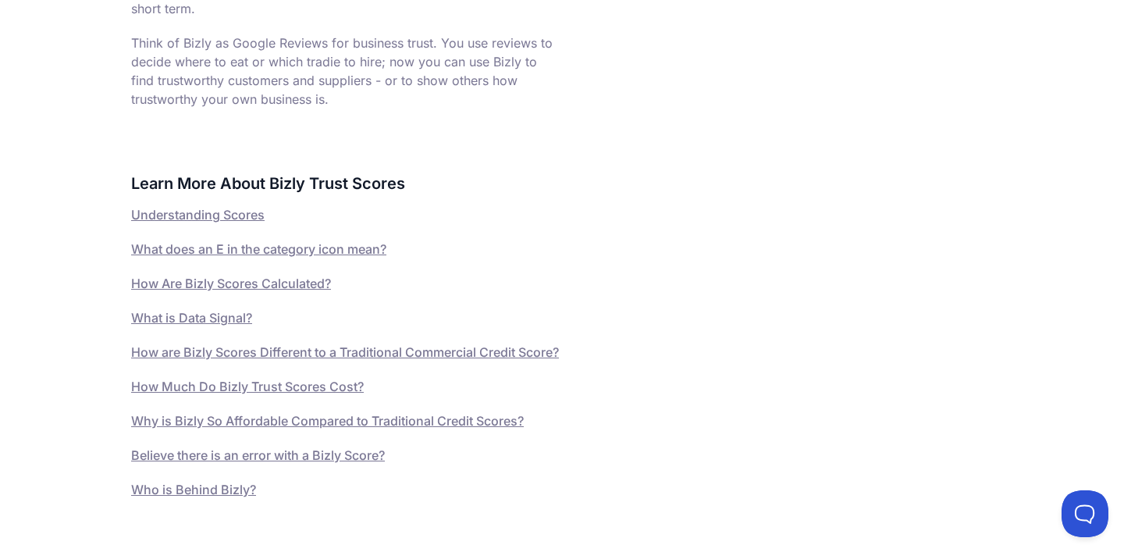
click at [242, 210] on link "Understanding Scores" at bounding box center [197, 215] width 133 height 16
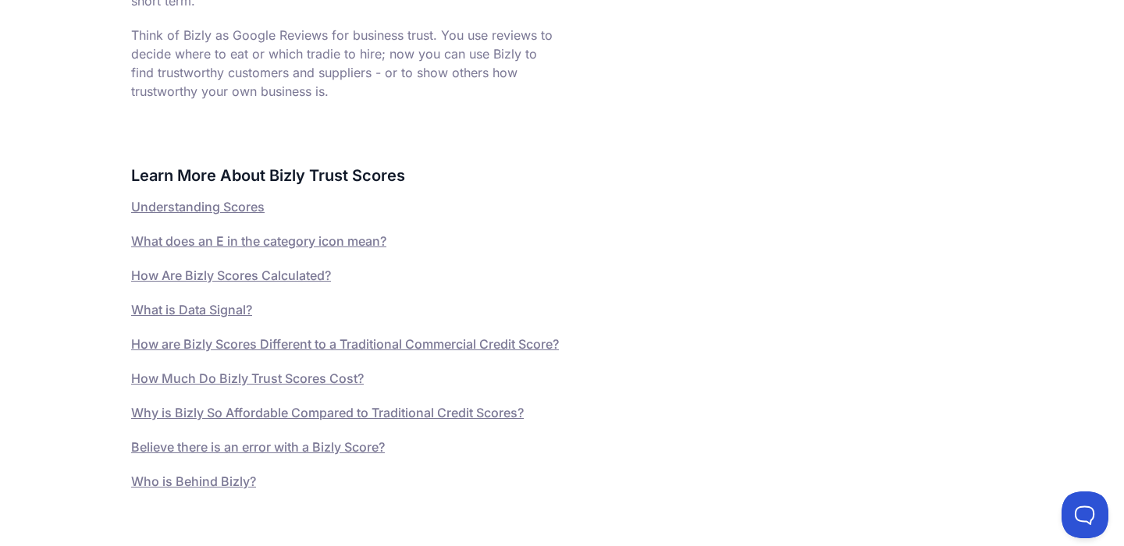
scroll to position [924, 0]
click at [306, 384] on link "How Much Do Bizly Trust Scores Cost?" at bounding box center [247, 376] width 233 height 16
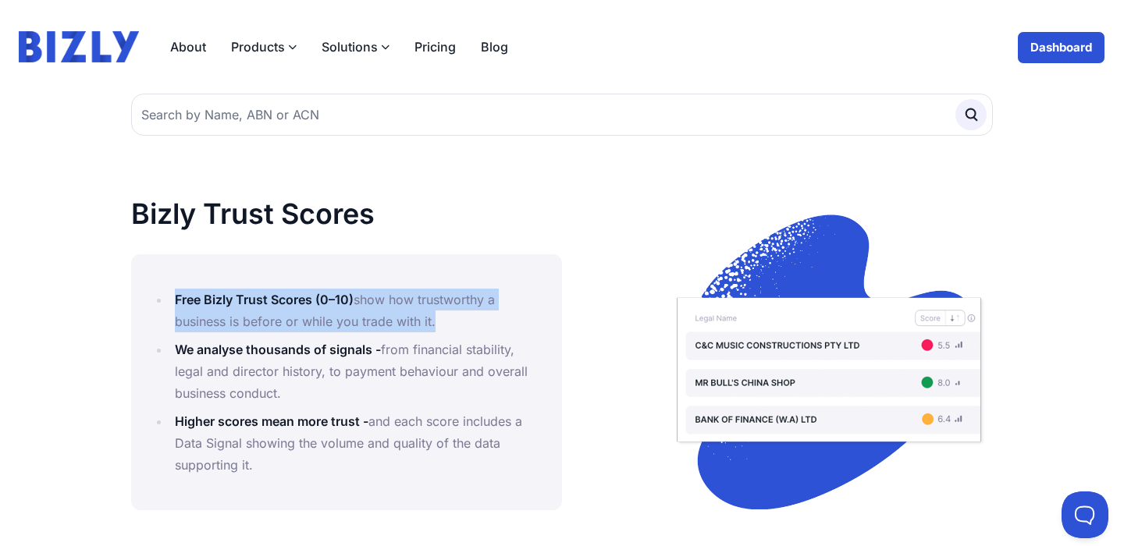
click at [192, 44] on link "About" at bounding box center [188, 46] width 61 height 31
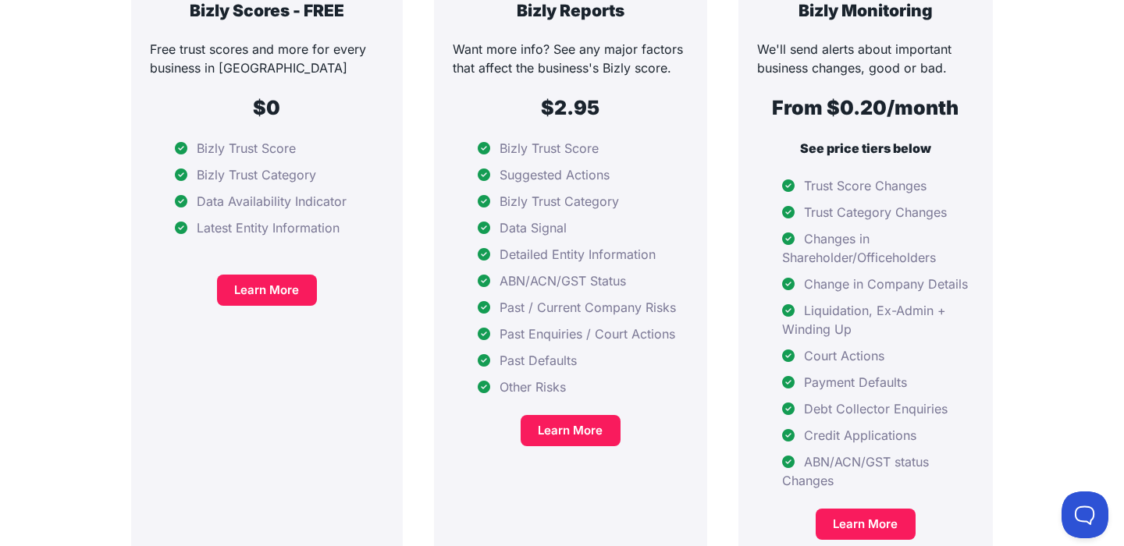
scroll to position [401, 0]
click at [574, 415] on link "Learn More" at bounding box center [571, 430] width 100 height 31
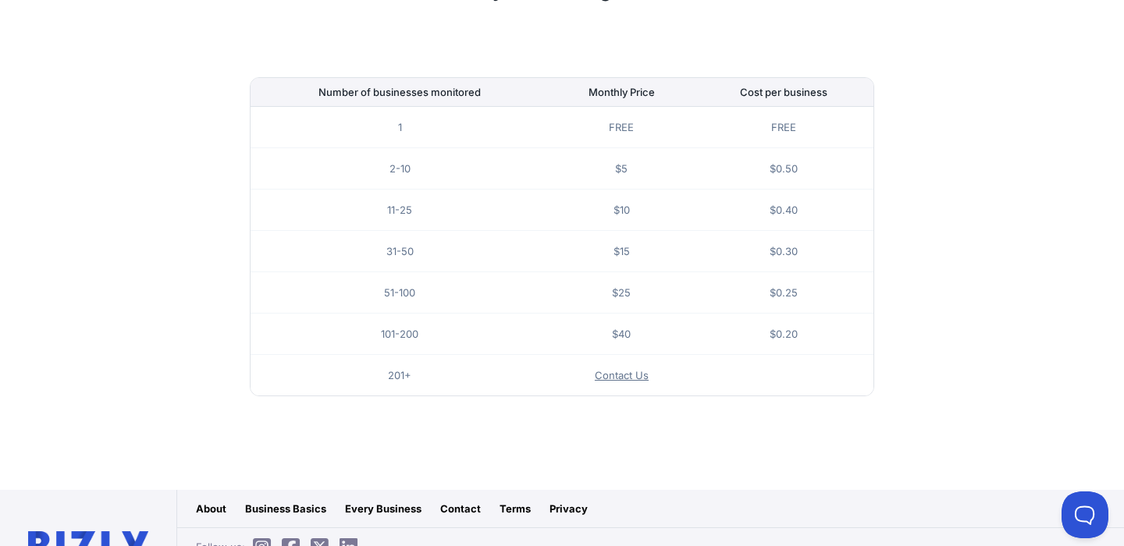
scroll to position [1056, 0]
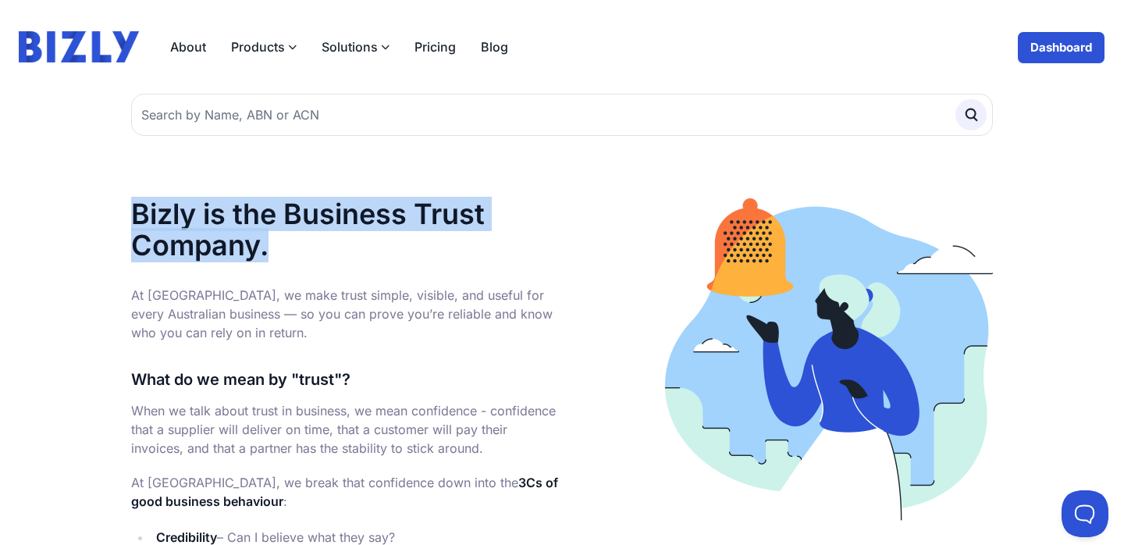
drag, startPoint x: 126, startPoint y: 208, endPoint x: 270, endPoint y: 255, distance: 151.1
copy h1 "Bizly is the Business Trust Company."
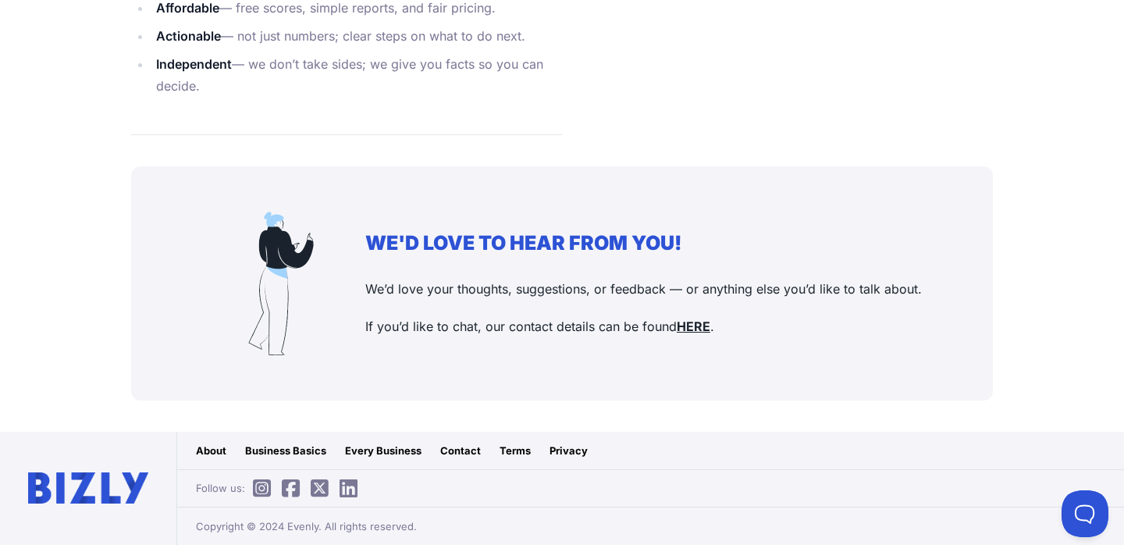
scroll to position [1961, 0]
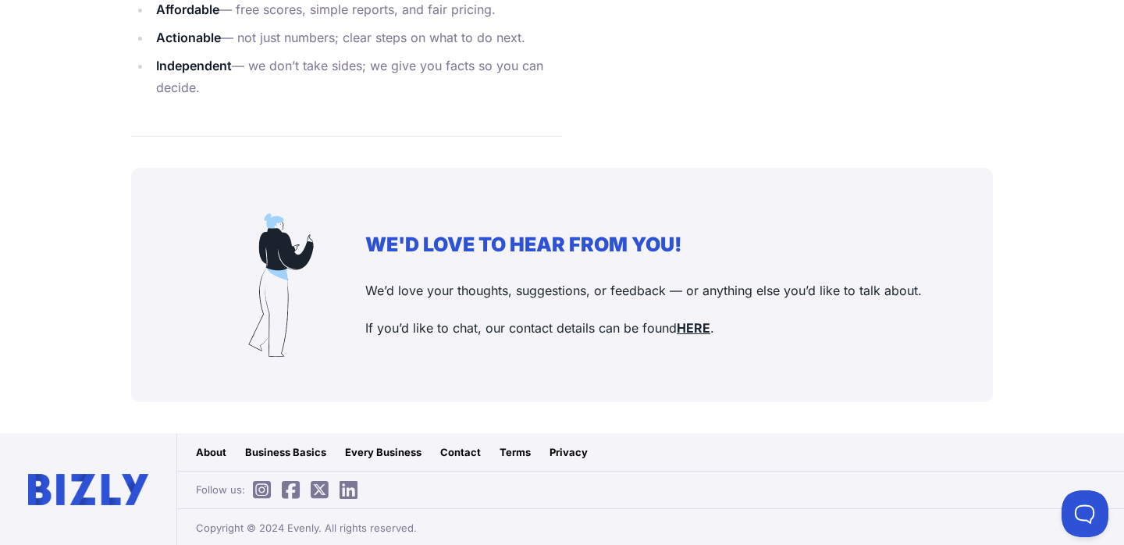
click at [212, 448] on div "About" at bounding box center [211, 452] width 30 height 16
click at [264, 491] on icon at bounding box center [262, 490] width 18 height 1
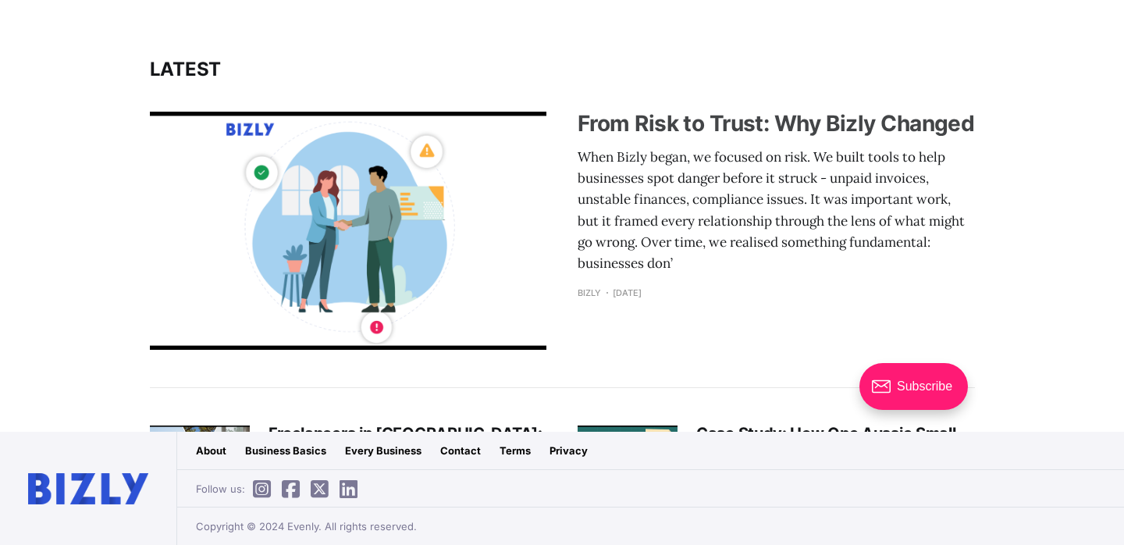
scroll to position [407, 0]
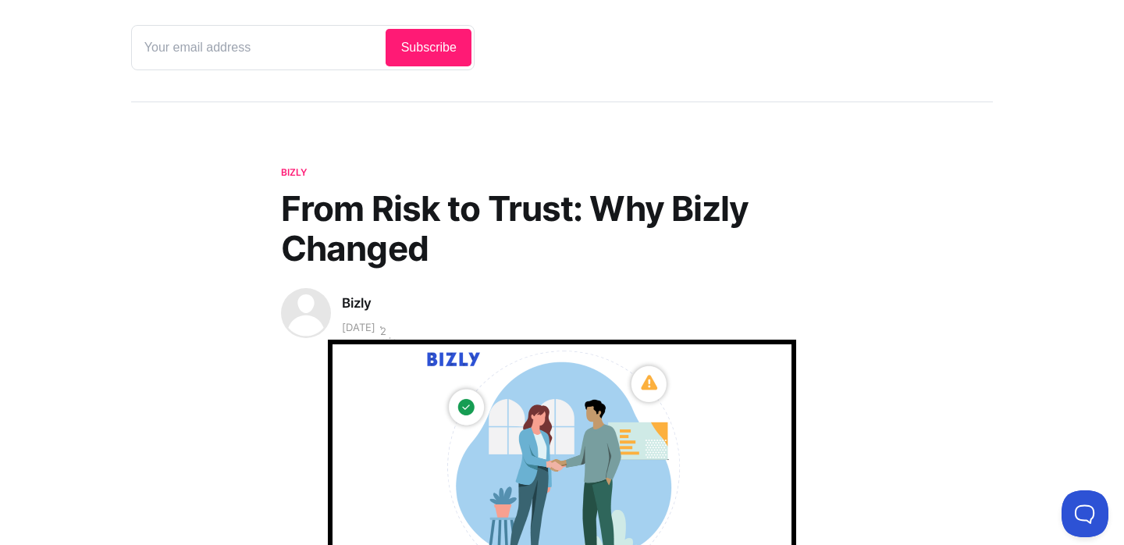
scroll to position [297, 0]
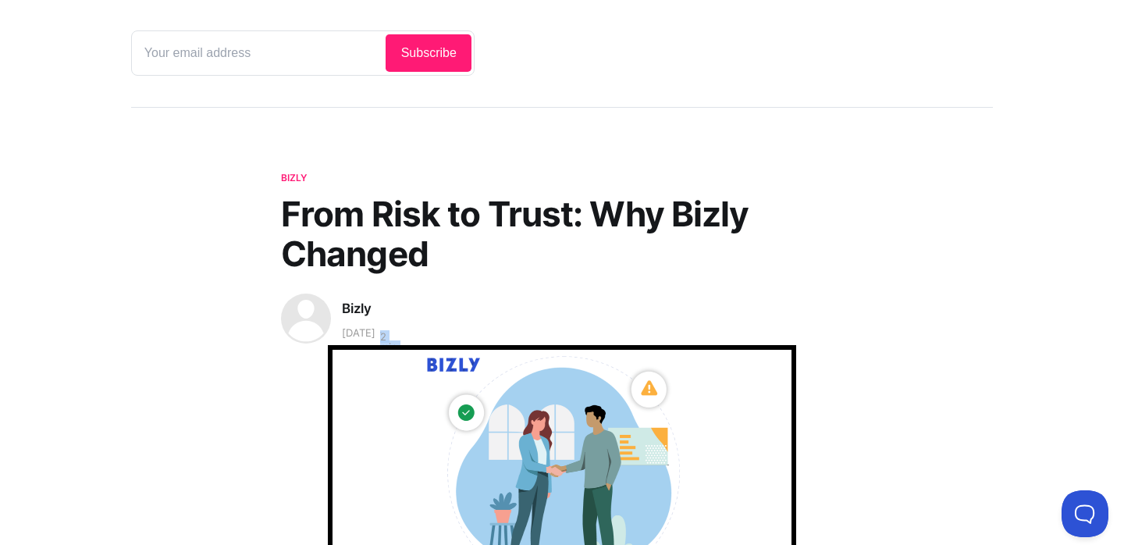
drag, startPoint x: 408, startPoint y: 336, endPoint x: 457, endPoint y: 340, distance: 48.5
click at [457, 339] on header "Bizly From Risk to Trust: Why Bizly Changed Bizly 24 Sep 2025 2 min" at bounding box center [562, 389] width 862 height 439
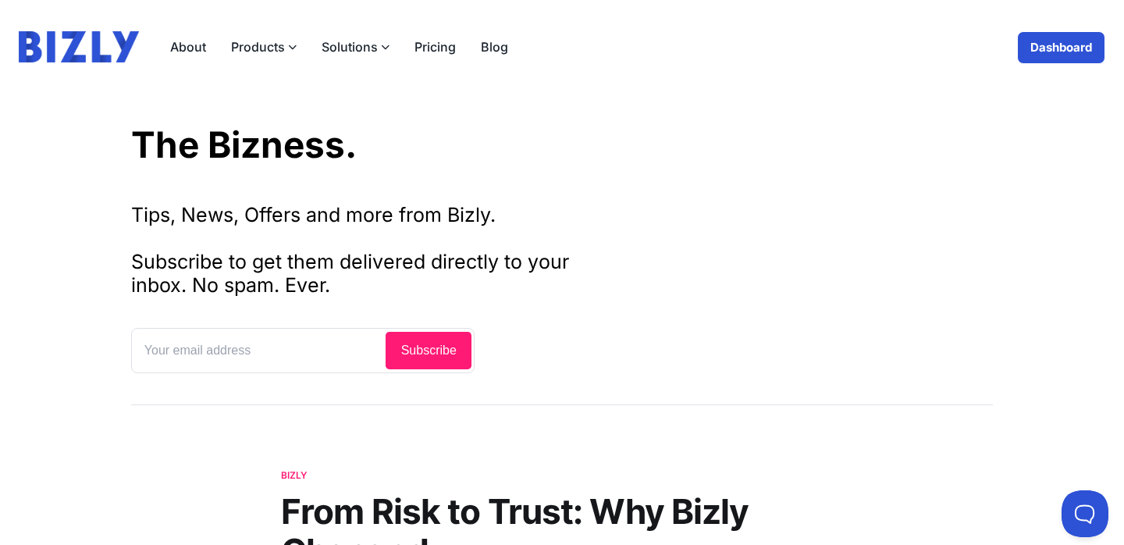
scroll to position [0, 0]
click at [1061, 44] on link "Dashboard" at bounding box center [1061, 47] width 88 height 33
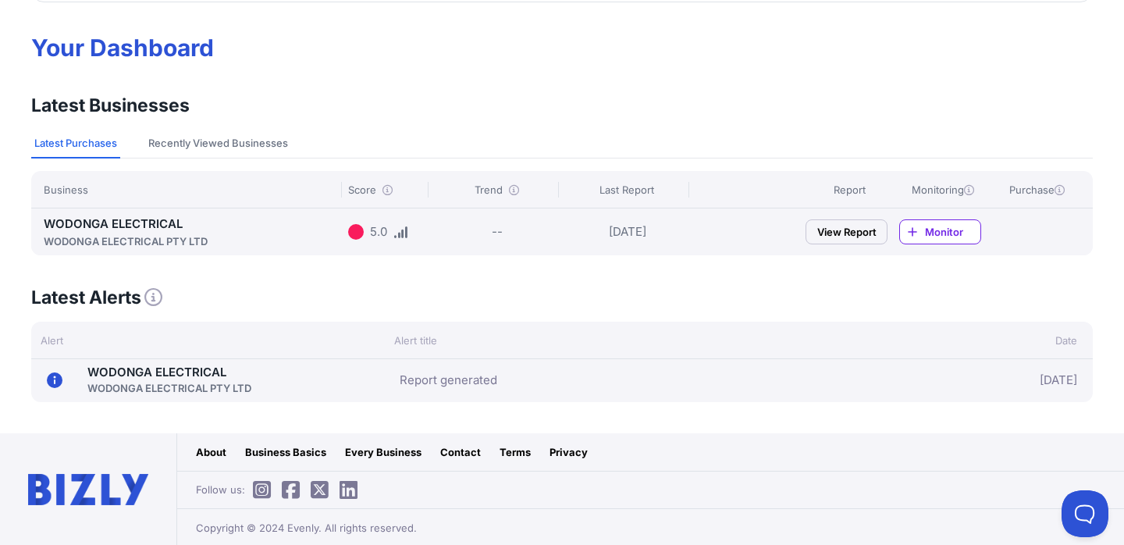
scroll to position [114, 0]
click at [243, 143] on button "Recently Viewed Businesses" at bounding box center [218, 145] width 146 height 30
click at [101, 148] on button "Latest Purchases" at bounding box center [75, 145] width 89 height 30
click at [154, 299] on icon at bounding box center [153, 298] width 18 height 18
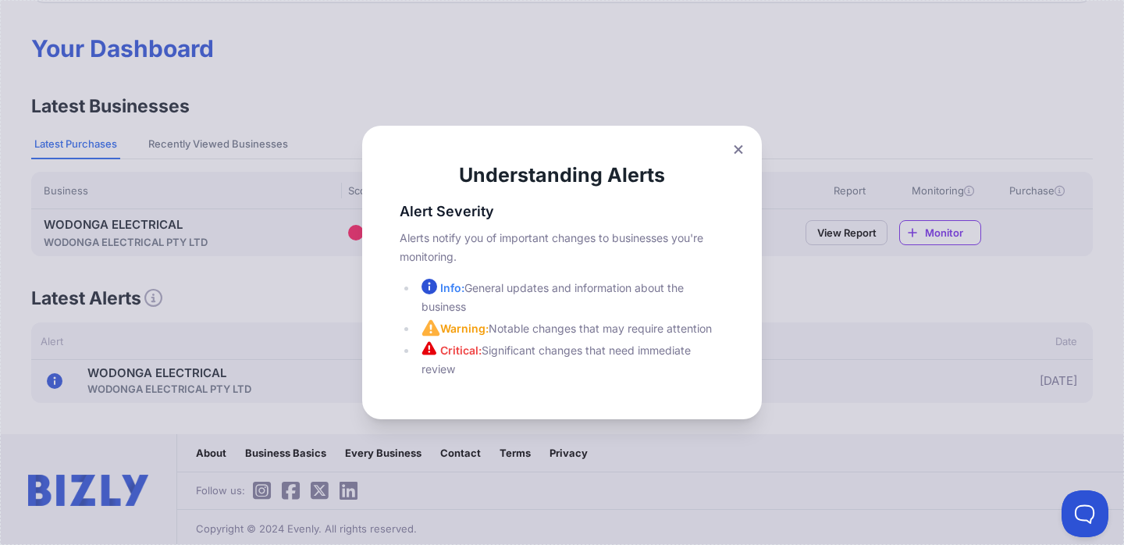
click at [154, 297] on div "Understanding Alerts Alert Severity Alerts notify you of important changes to b…" at bounding box center [562, 272] width 1124 height 545
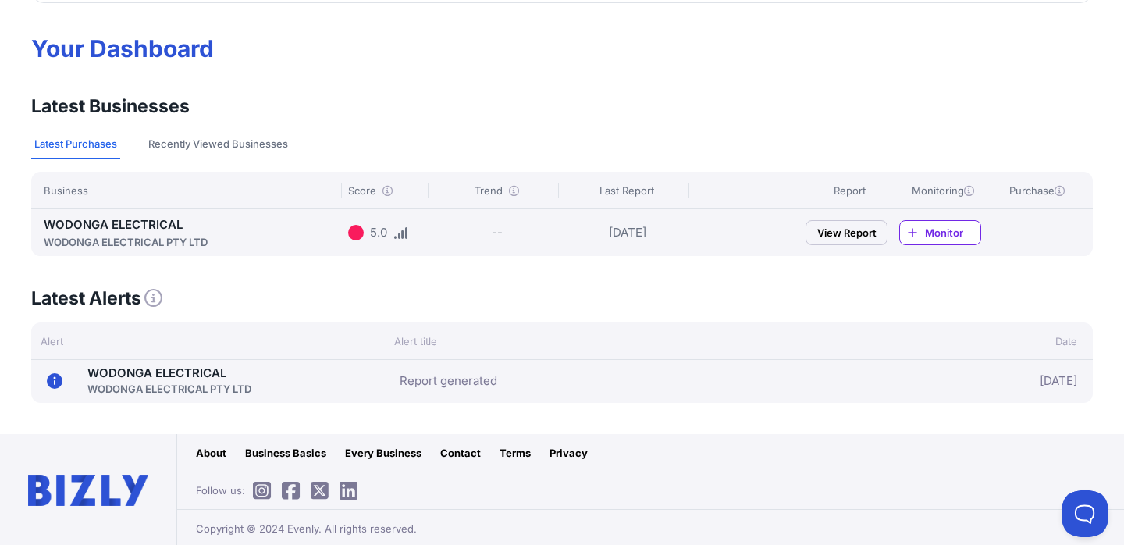
click at [860, 236] on link "View Report" at bounding box center [846, 232] width 82 height 25
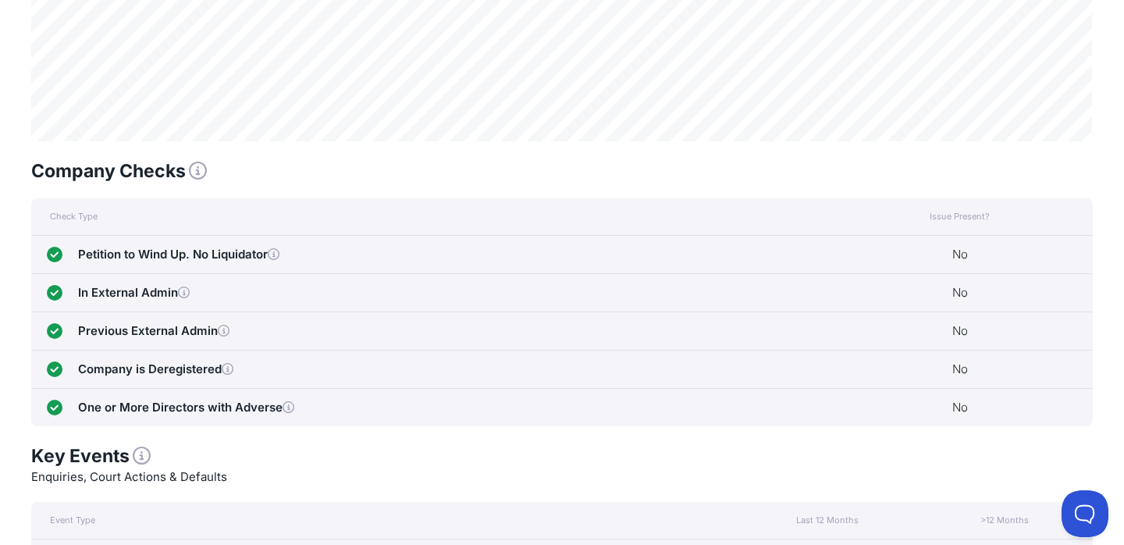
scroll to position [620, 0]
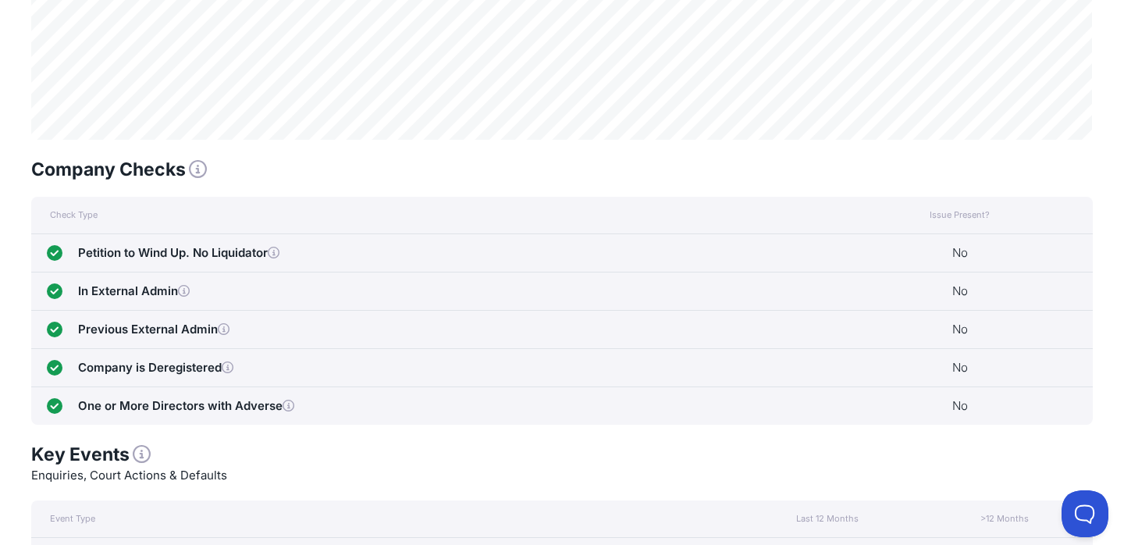
click at [276, 253] on icon at bounding box center [274, 253] width 12 height 12
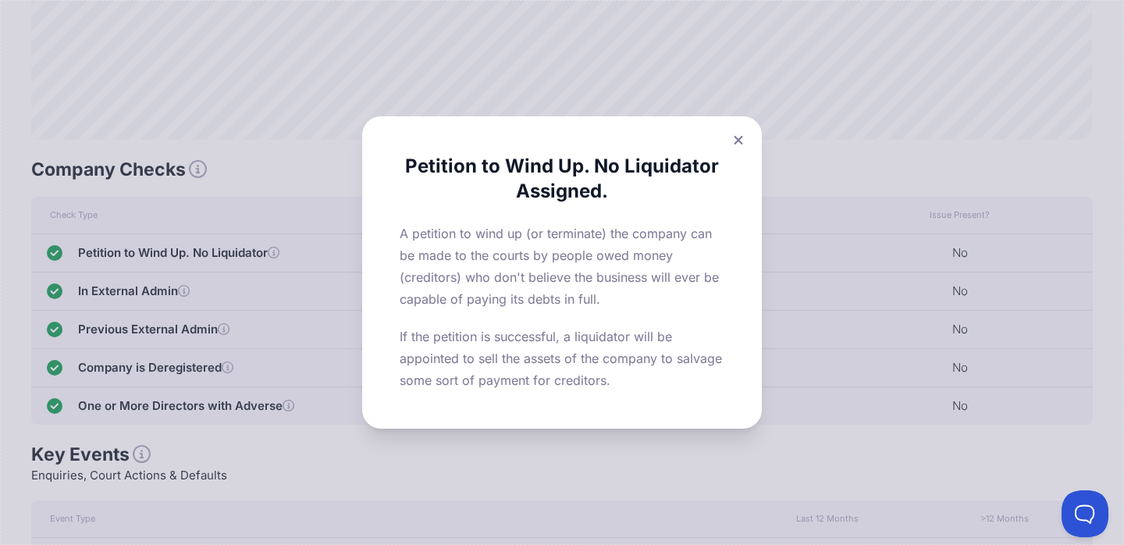
click at [276, 253] on div "Petition to Wind Up. No Liquidator Assigned. A petition to wind up (or terminat…" at bounding box center [562, 272] width 1124 height 545
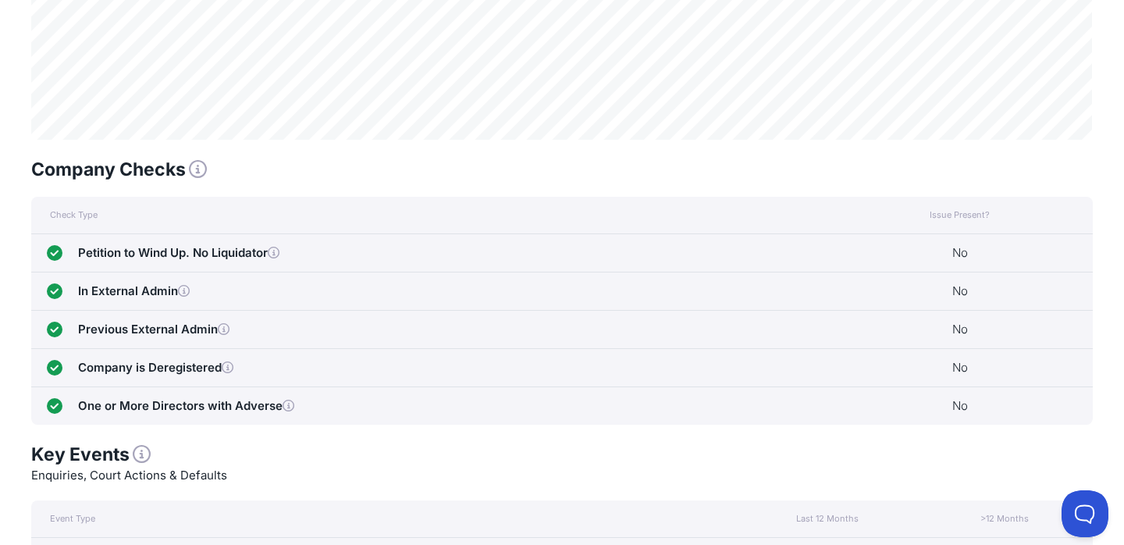
click at [185, 286] on icon at bounding box center [184, 291] width 12 height 12
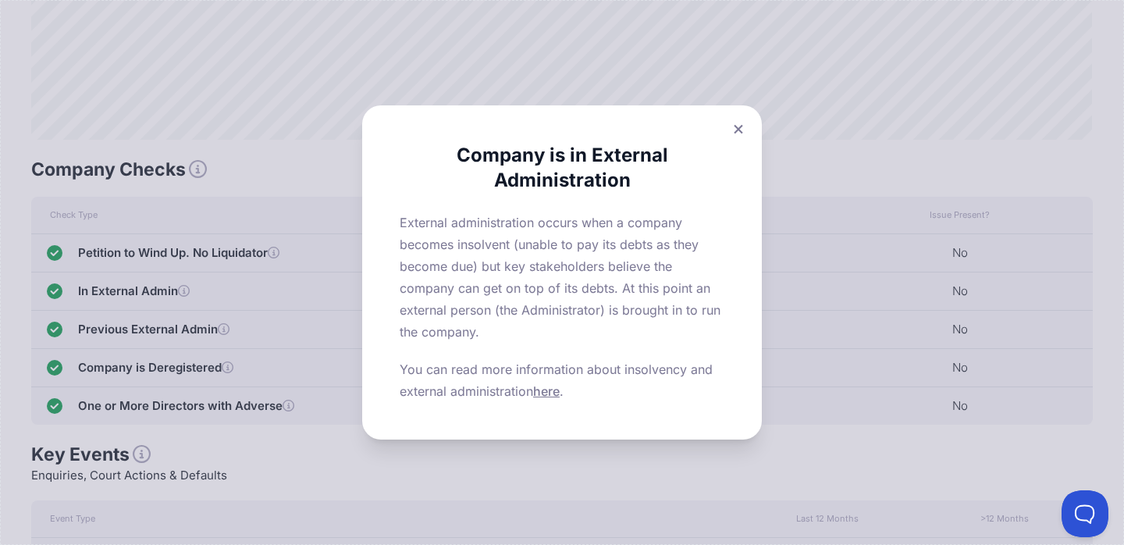
click at [185, 286] on div "Company is in External Administration External administration occurs when a com…" at bounding box center [562, 272] width 1124 height 545
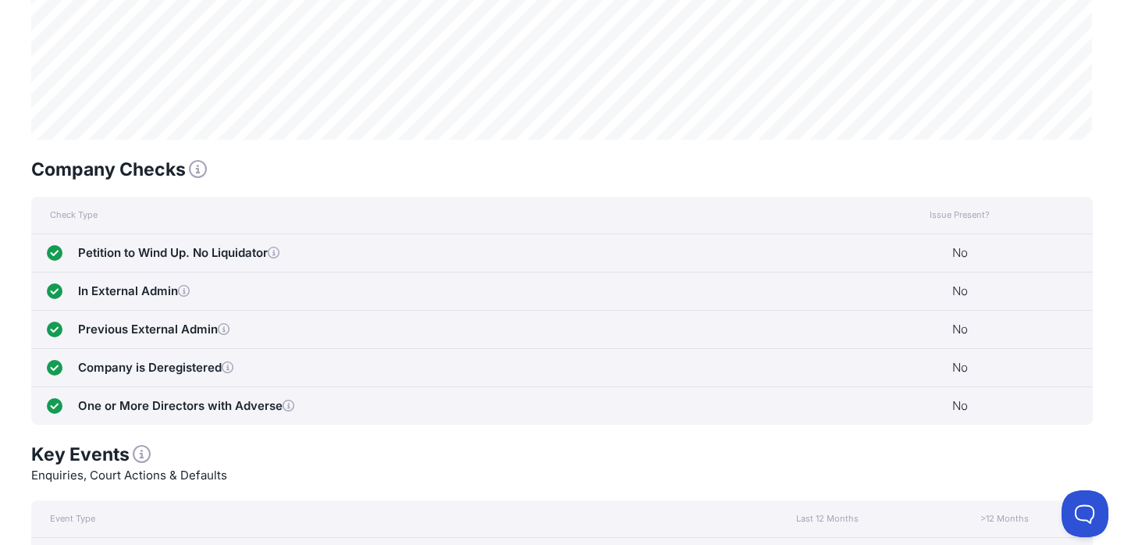
click at [228, 323] on icon at bounding box center [224, 329] width 12 height 12
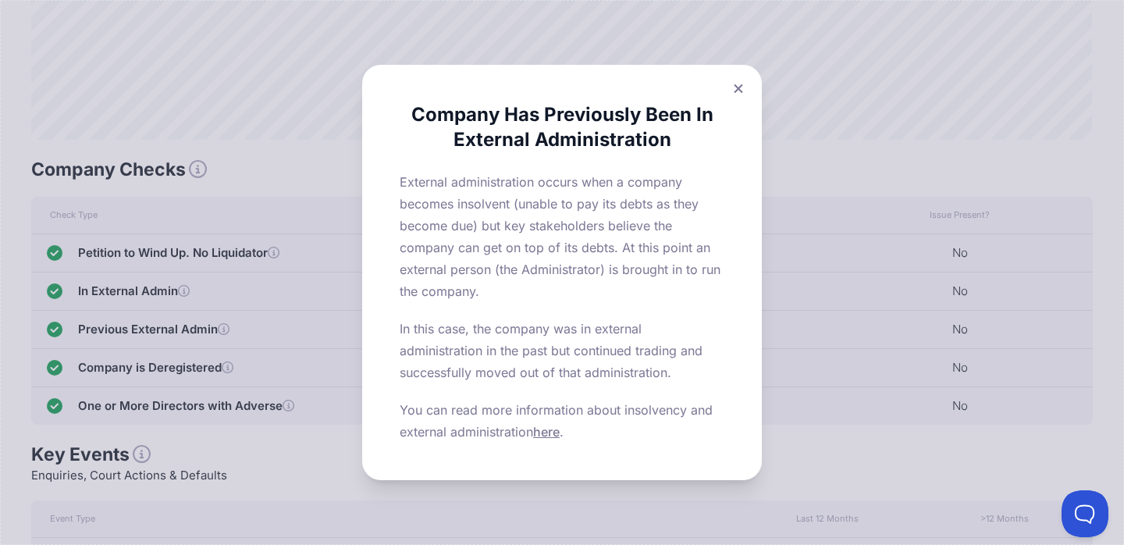
click at [228, 323] on div "Company Has Previously Been In External Administration External administration …" at bounding box center [562, 272] width 1124 height 545
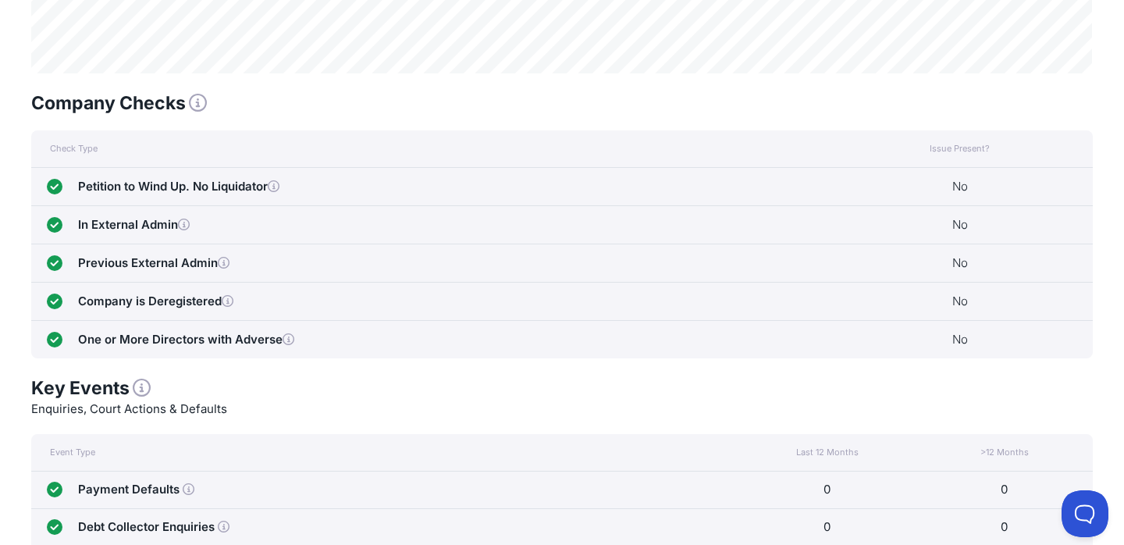
scroll to position [689, 0]
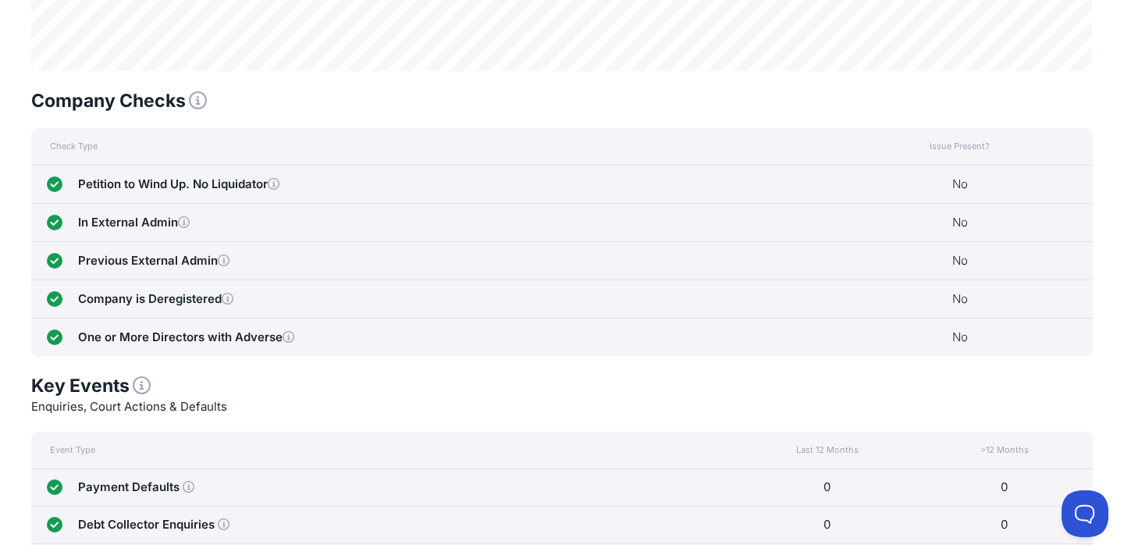
click at [223, 299] on icon at bounding box center [228, 299] width 12 height 12
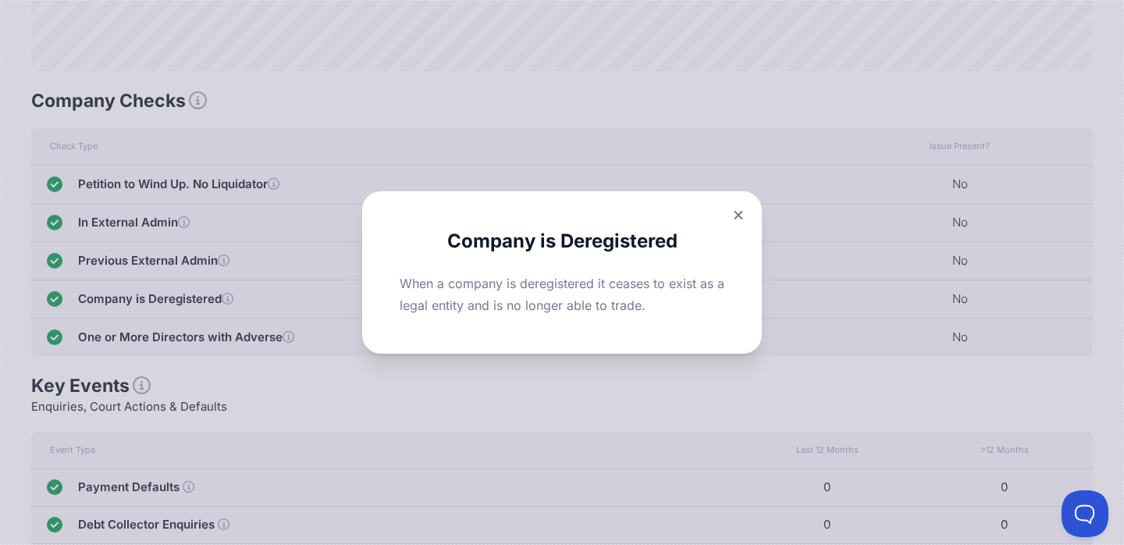
click at [225, 297] on div "Company is Deregistered When a company is deregistered it ceases to exist as a …" at bounding box center [562, 272] width 1124 height 545
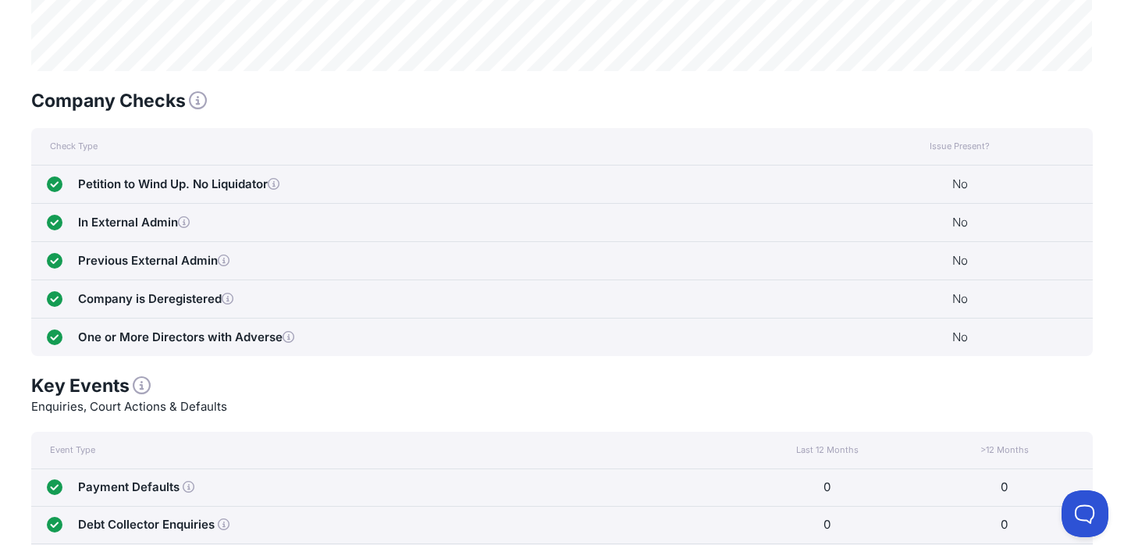
click at [287, 338] on icon at bounding box center [289, 337] width 12 height 12
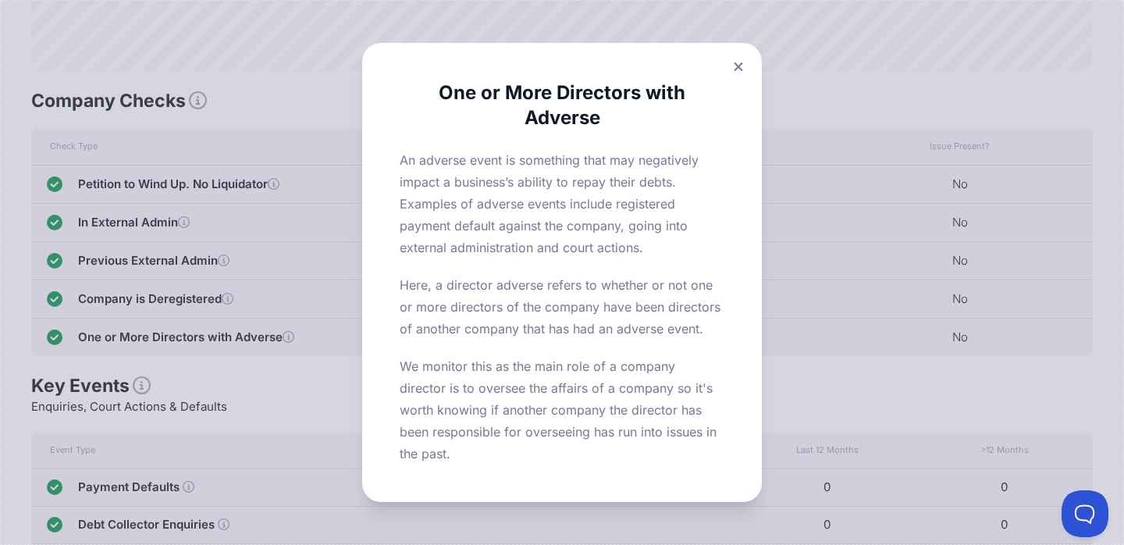
click at [287, 339] on div "One or More Directors with Adverse An adverse event is something that may negat…" at bounding box center [562, 272] width 1124 height 545
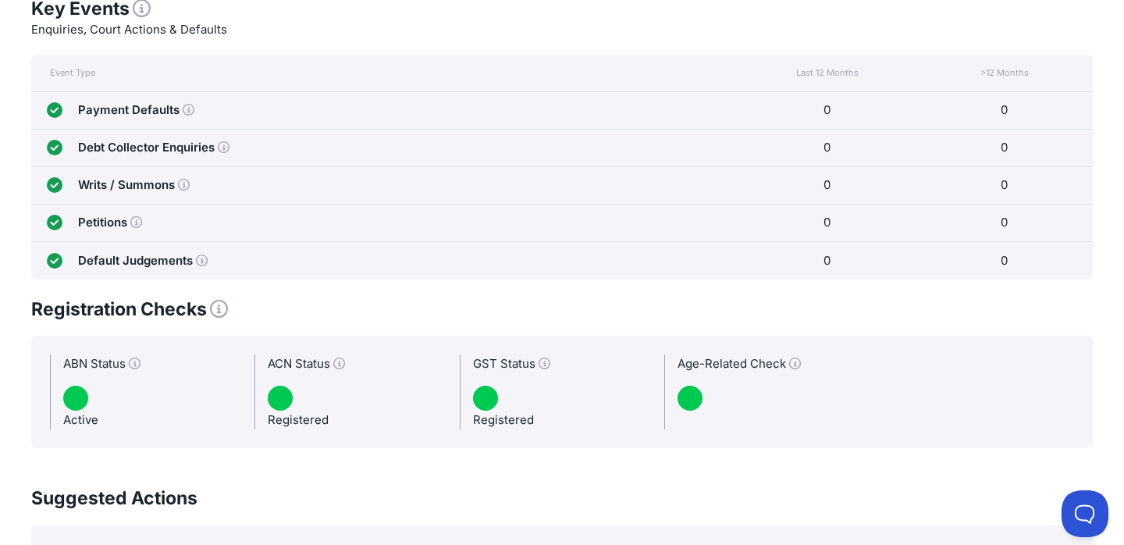
scroll to position [1073, 0]
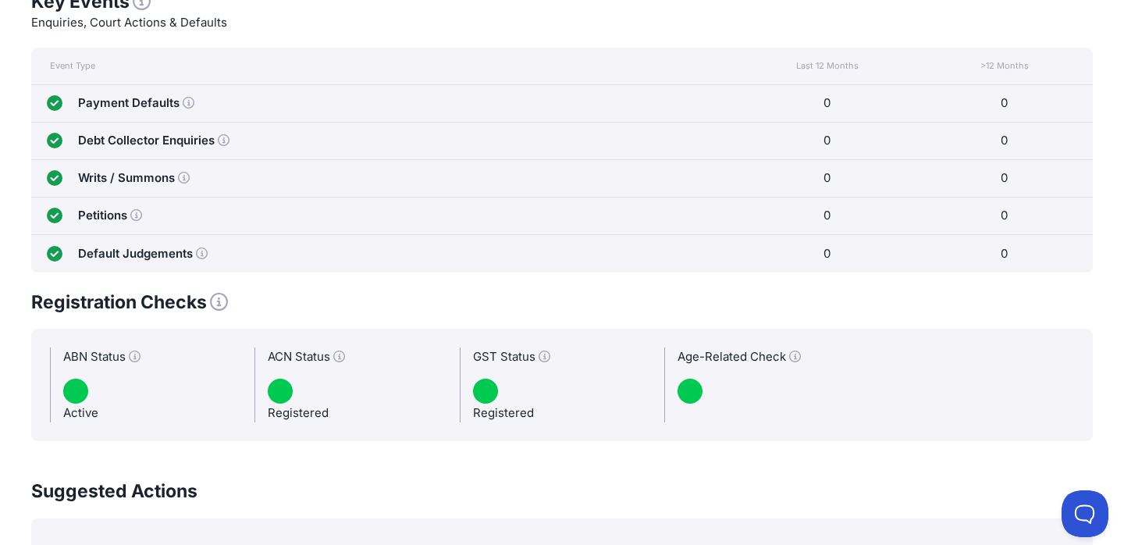
click at [188, 97] on icon at bounding box center [189, 103] width 12 height 12
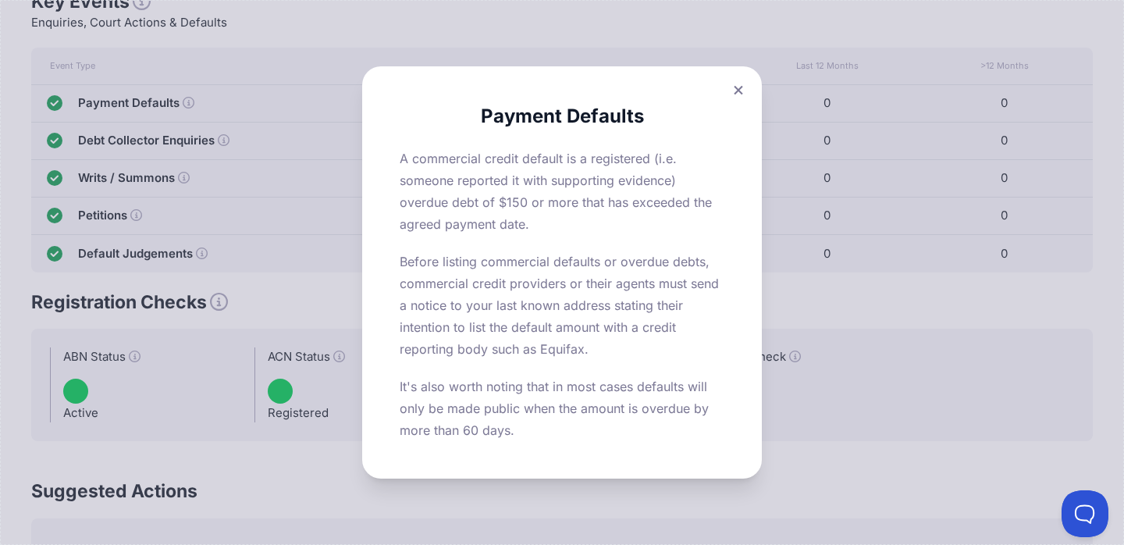
click at [188, 97] on div "Payment Defaults A commercial credit default is a registered (i.e. someone repo…" at bounding box center [562, 272] width 1124 height 545
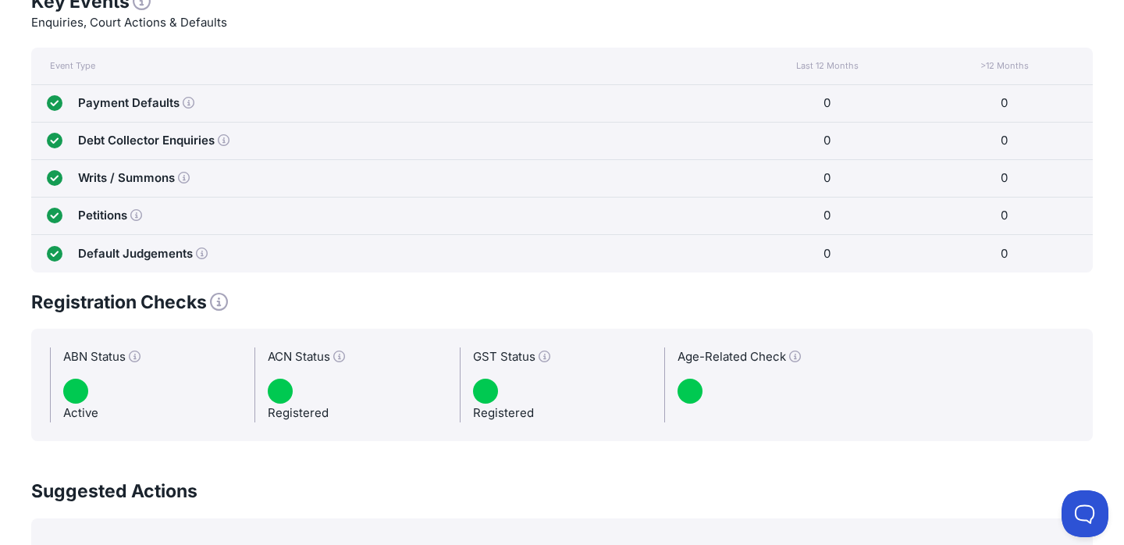
click at [223, 139] on icon at bounding box center [224, 140] width 12 height 12
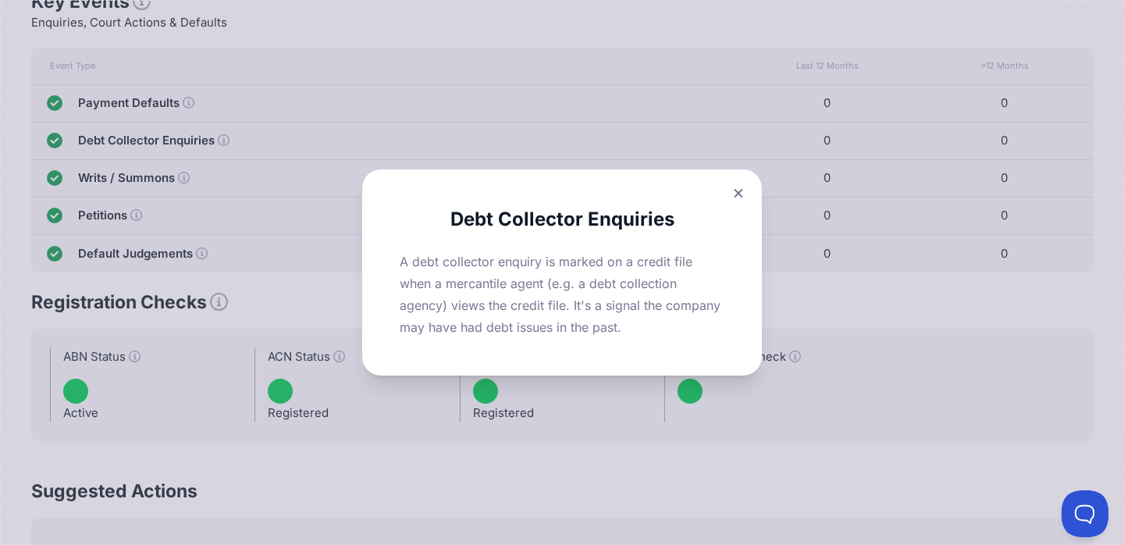
click at [223, 139] on div "Debt Collector Enquiries A debt collector enquiry is marked on a credit file wh…" at bounding box center [562, 272] width 1124 height 545
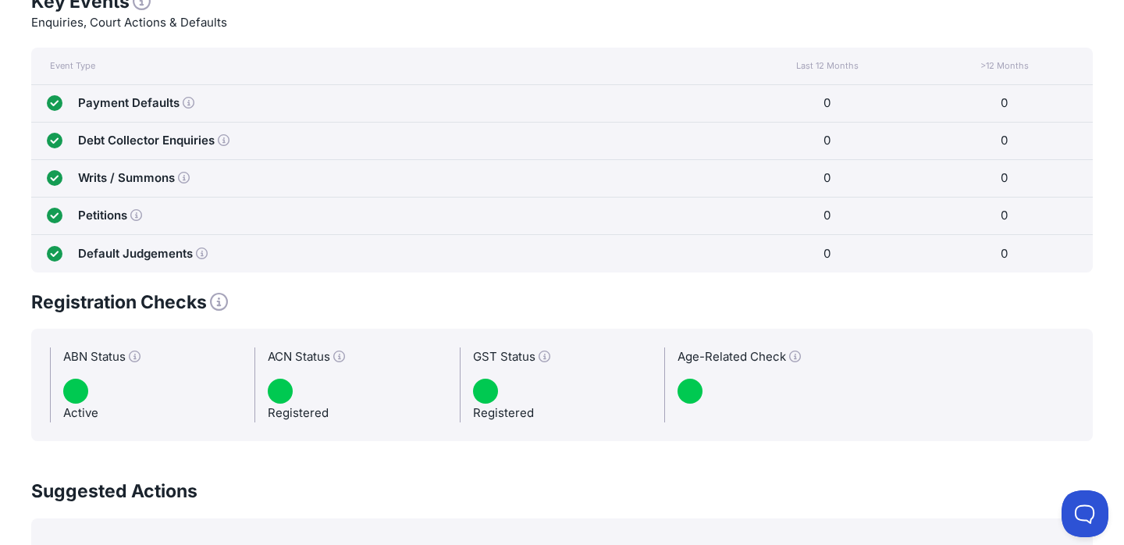
click at [176, 180] on div "Writs / Summons" at bounding box center [134, 178] width 112 height 19
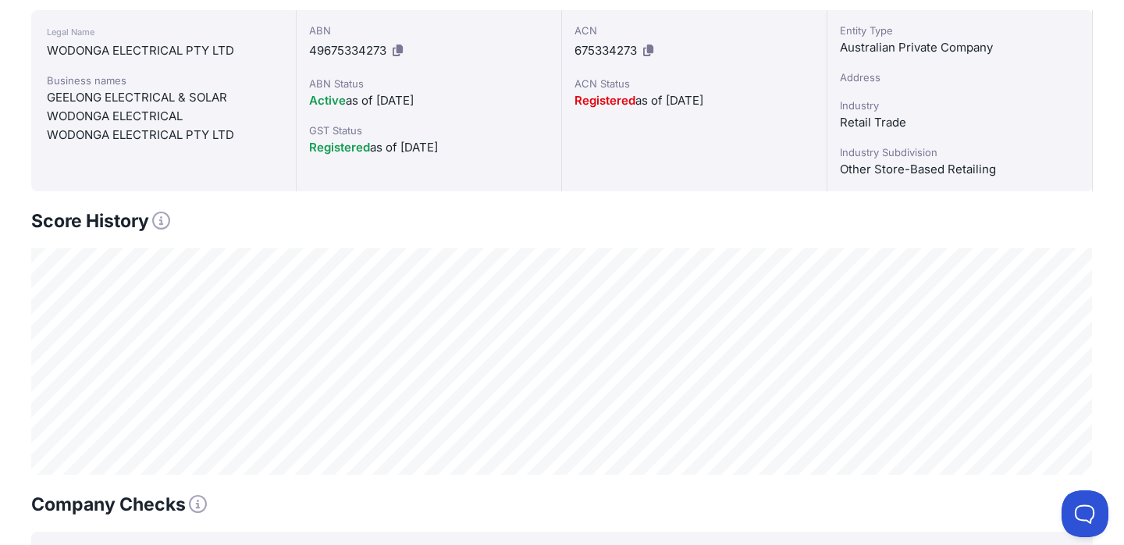
scroll to position [283, 0]
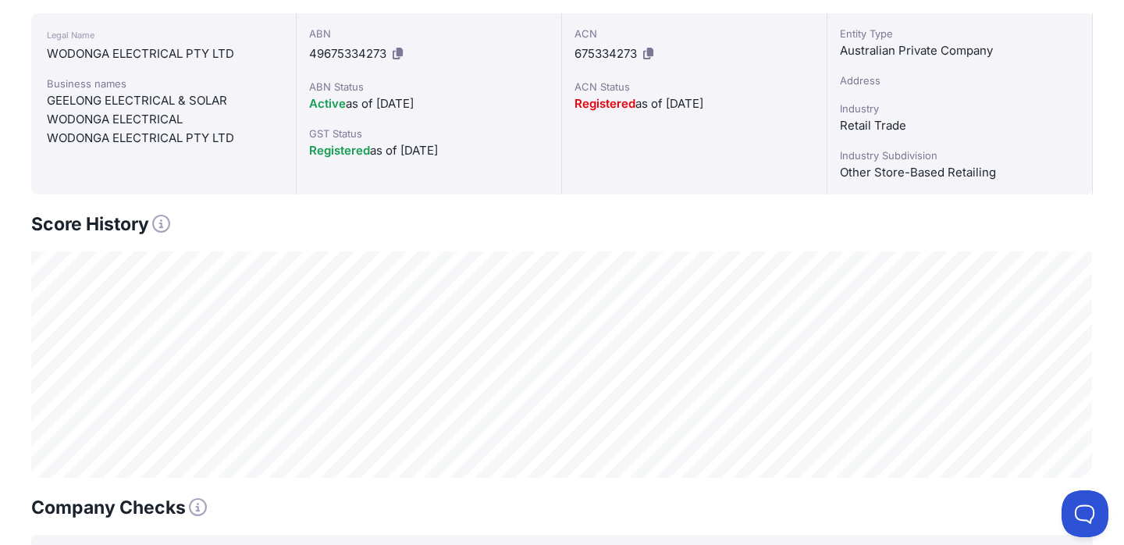
click at [164, 223] on icon at bounding box center [161, 224] width 18 height 18
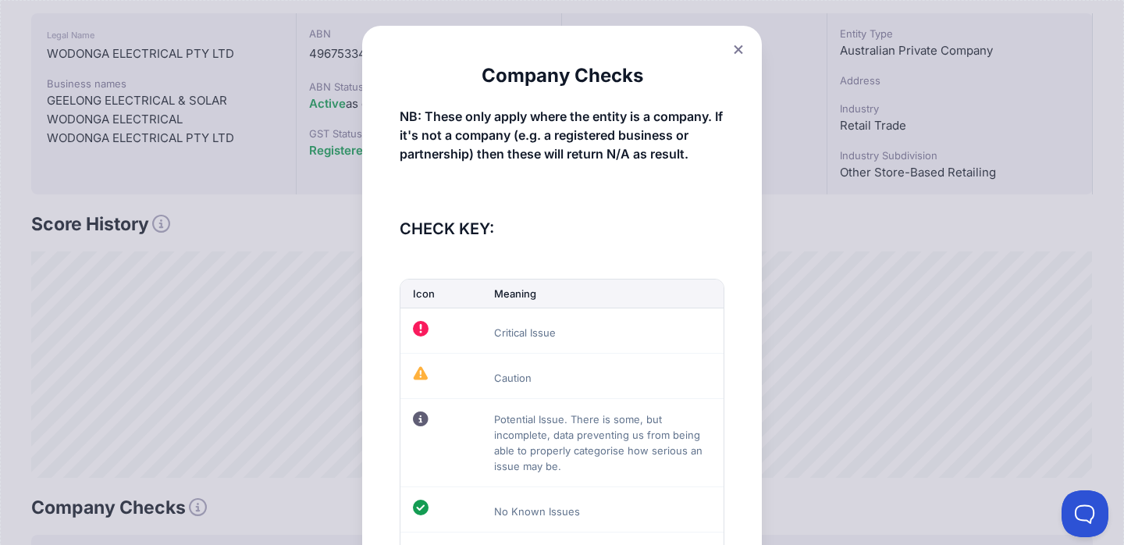
scroll to position [0, 0]
click at [733, 50] on button at bounding box center [738, 49] width 22 height 23
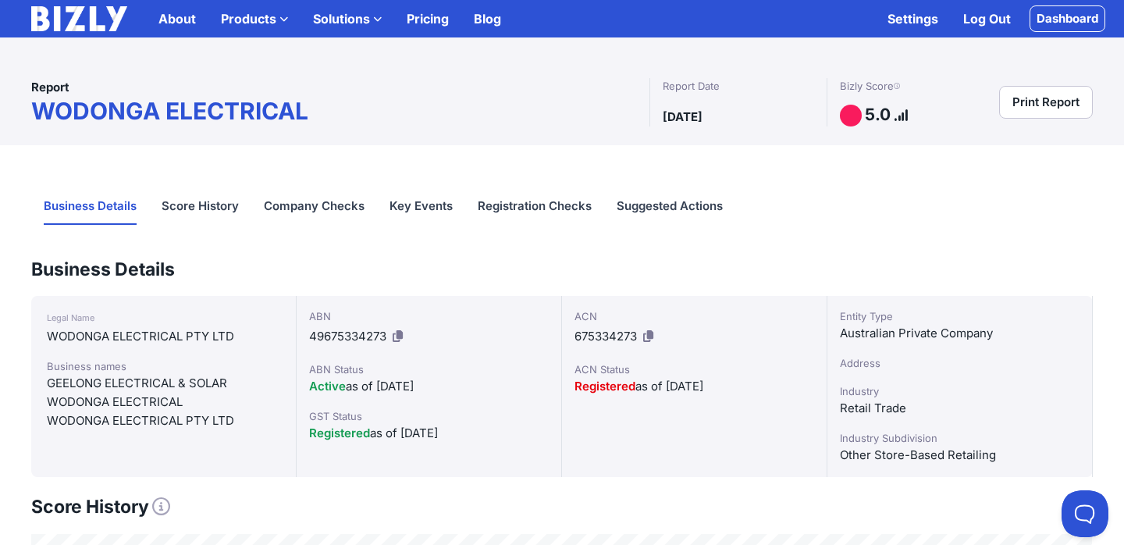
click at [222, 202] on link "Score History" at bounding box center [200, 207] width 77 height 36
click at [365, 207] on li "Company Checks" at bounding box center [314, 207] width 126 height 42
click at [336, 207] on link "Company Checks" at bounding box center [314, 207] width 101 height 36
click at [667, 206] on link "Suggested Actions" at bounding box center [670, 207] width 106 height 36
